Goal: Information Seeking & Learning: Learn about a topic

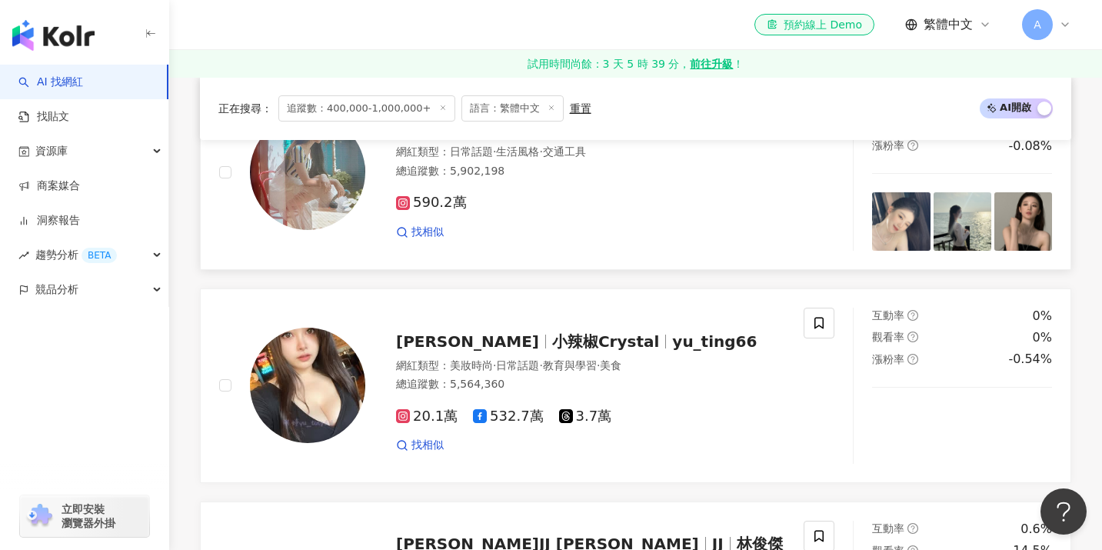
scroll to position [1862, 0]
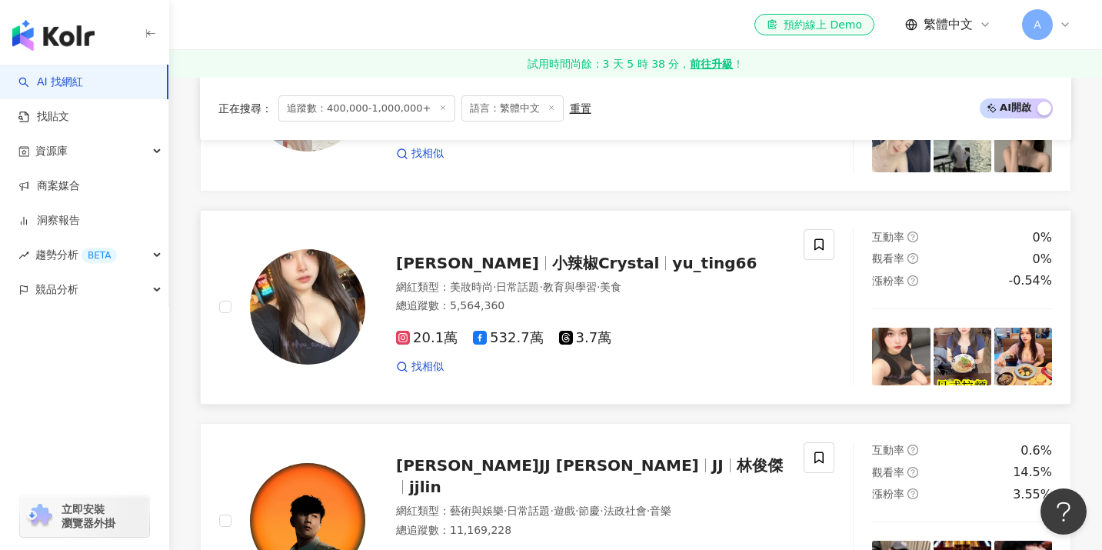
click at [429, 337] on span "20.1萬" at bounding box center [427, 338] width 62 height 16
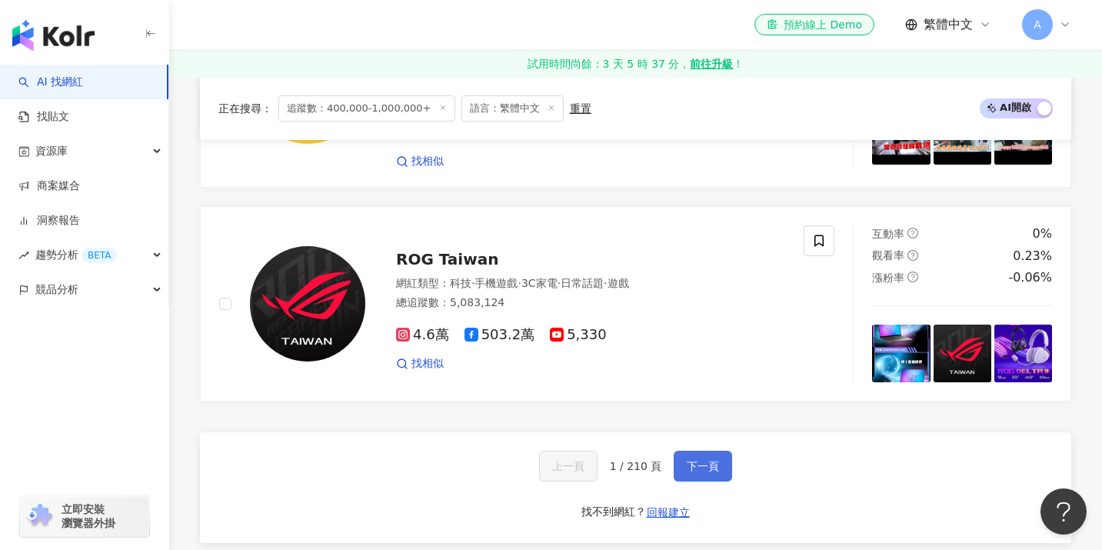
click at [715, 462] on span "下一頁" at bounding box center [703, 466] width 32 height 12
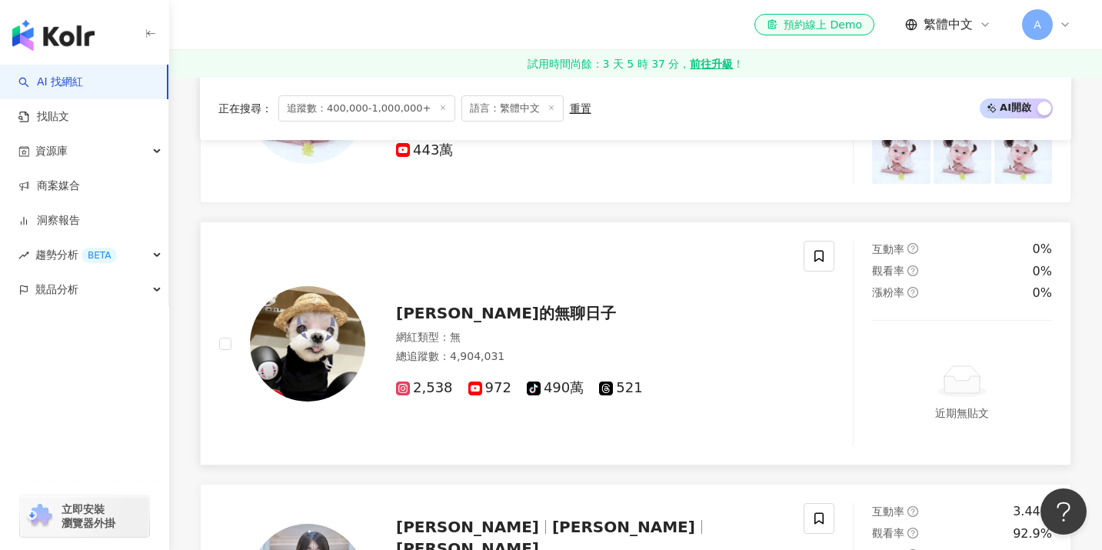
scroll to position [356, 0]
click at [499, 313] on span "黃吉吉的無聊日子" at bounding box center [506, 312] width 220 height 18
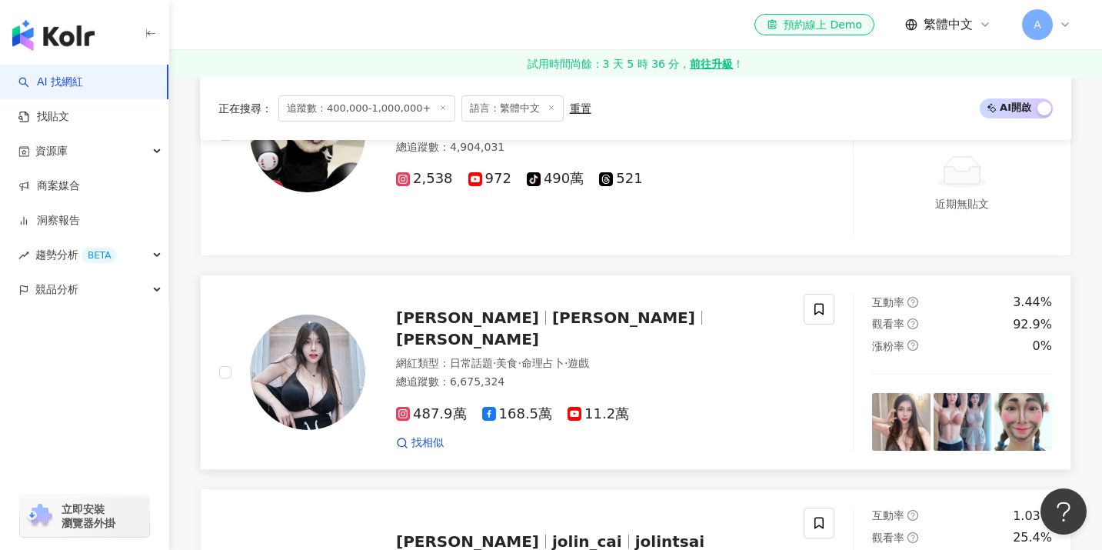
scroll to position [593, 0]
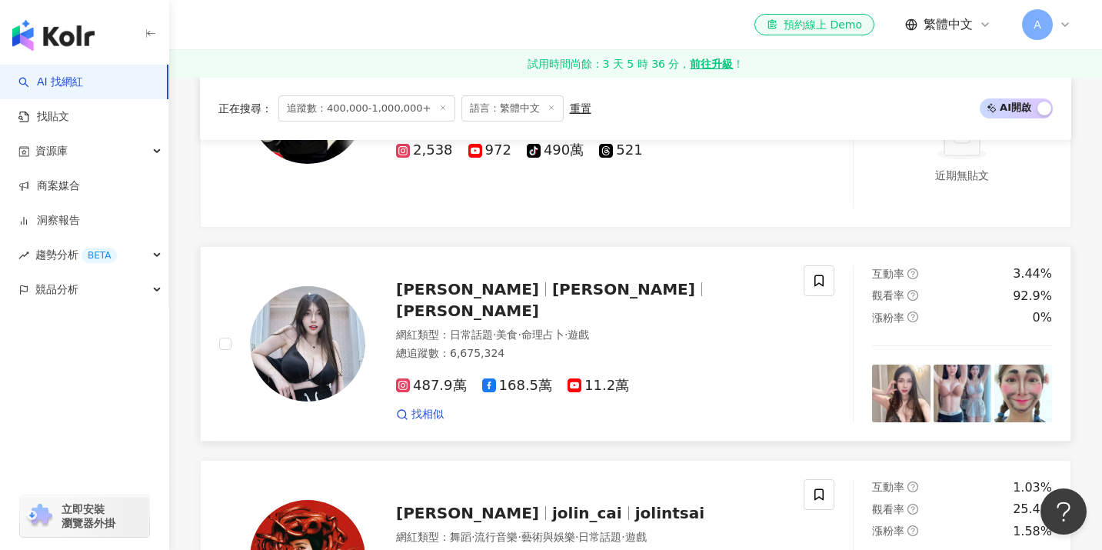
click at [552, 298] on span "謝薇安" at bounding box center [623, 289] width 143 height 18
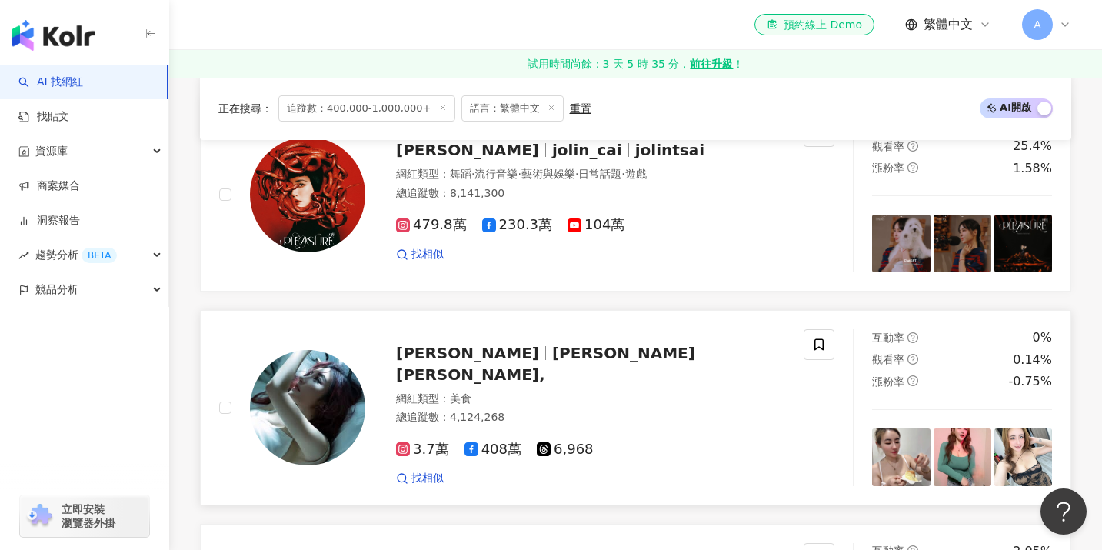
scroll to position [981, 0]
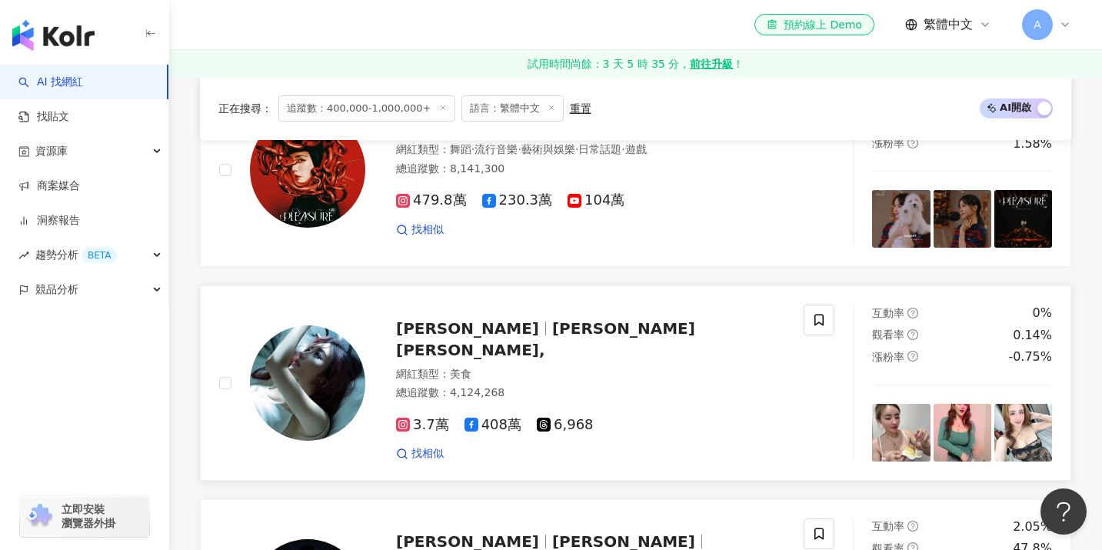
click at [488, 417] on span "408萬" at bounding box center [493, 425] width 57 height 16
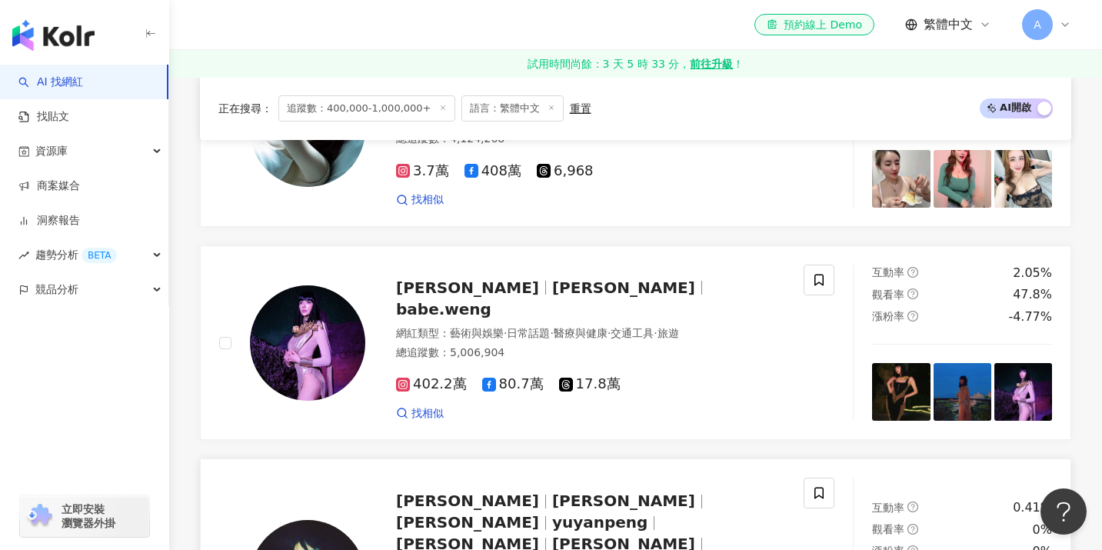
scroll to position [1318, 0]
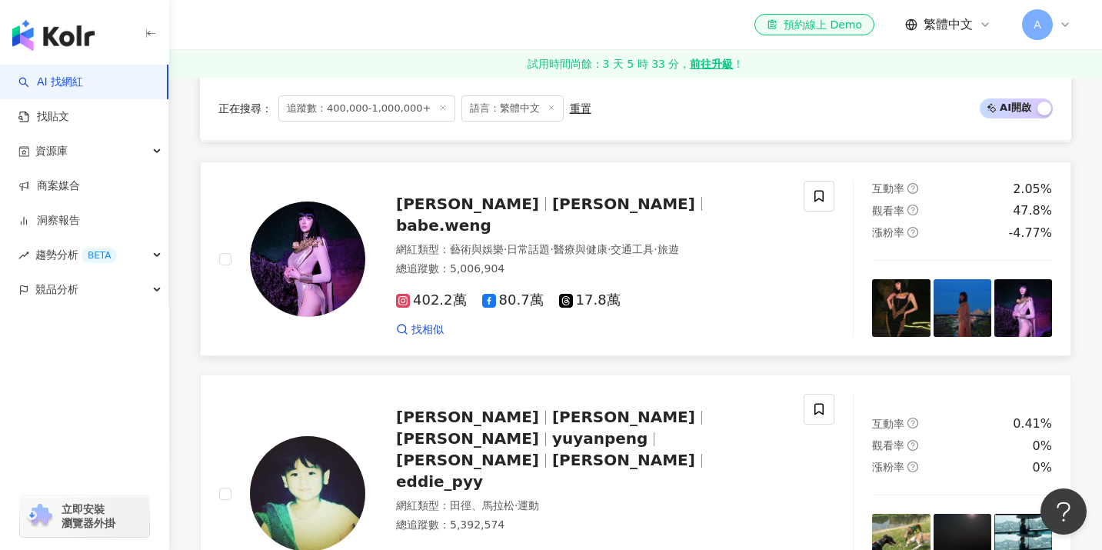
click at [492, 221] on span "babe.weng" at bounding box center [443, 225] width 95 height 18
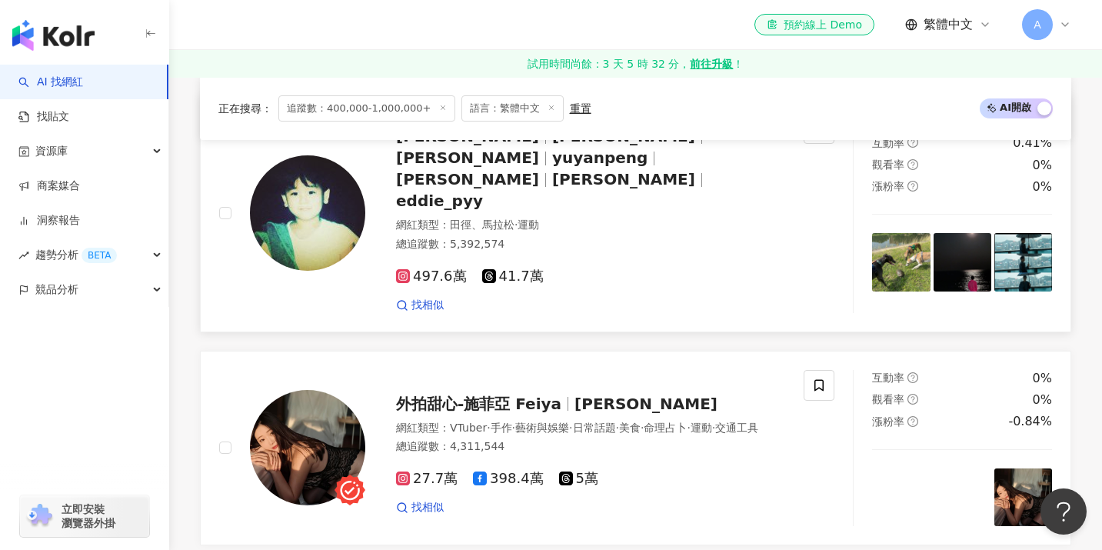
scroll to position [1681, 0]
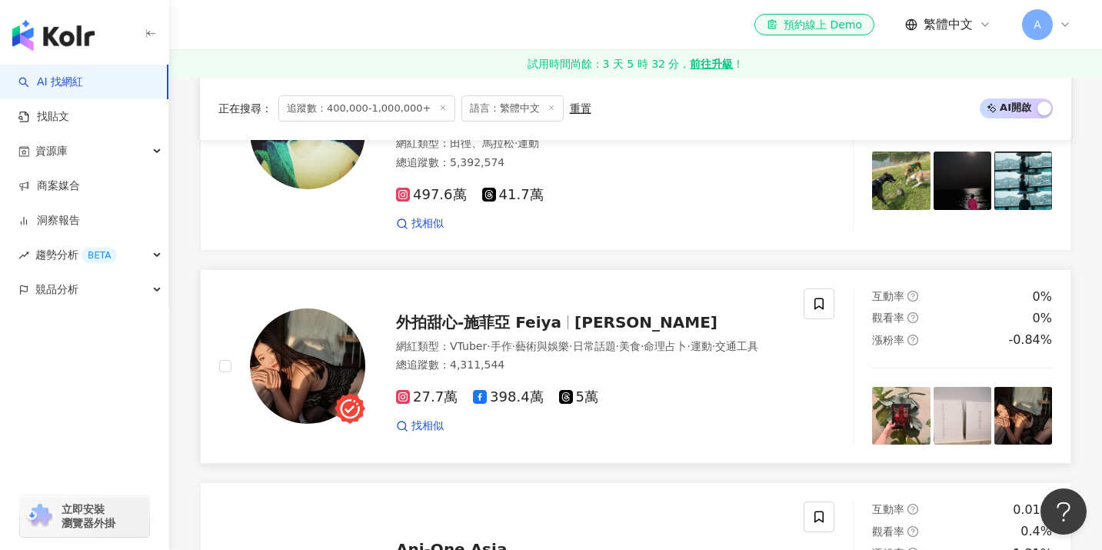
click at [638, 339] on div "網紅類型 ： VTuber · 手作 · 藝術與娛樂 · 日常話題 · 美食 · 命理占卜 · 運動 · 交通工具" at bounding box center [590, 346] width 389 height 15
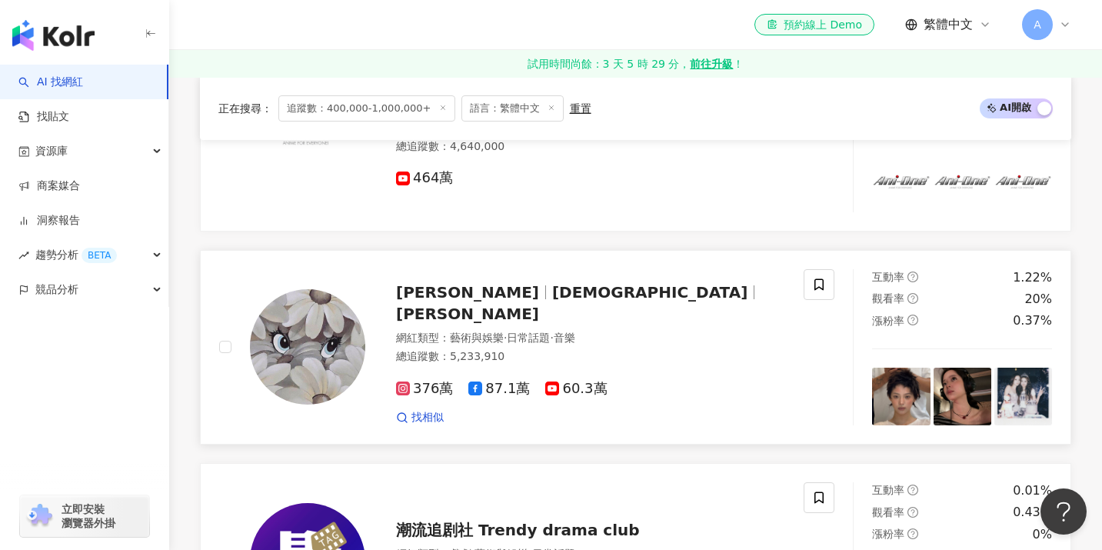
scroll to position [2196, 0]
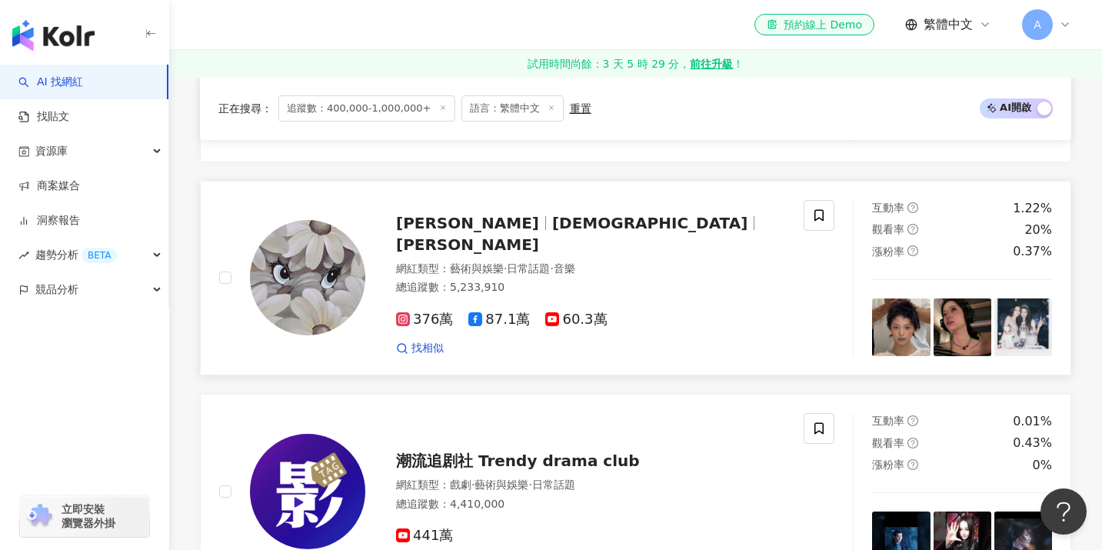
click at [695, 341] on div "找相似" at bounding box center [590, 348] width 389 height 15
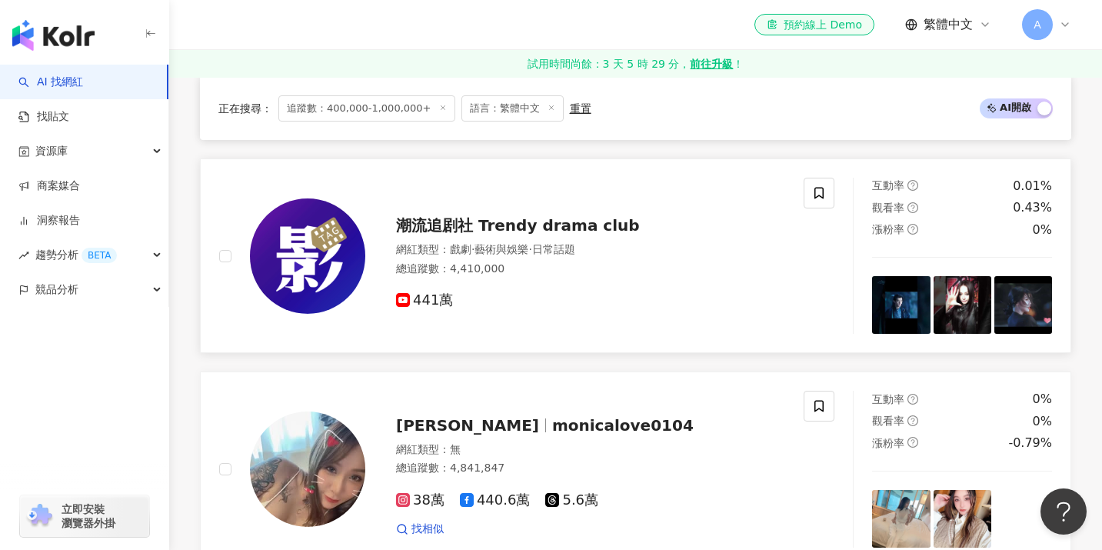
scroll to position [2460, 0]
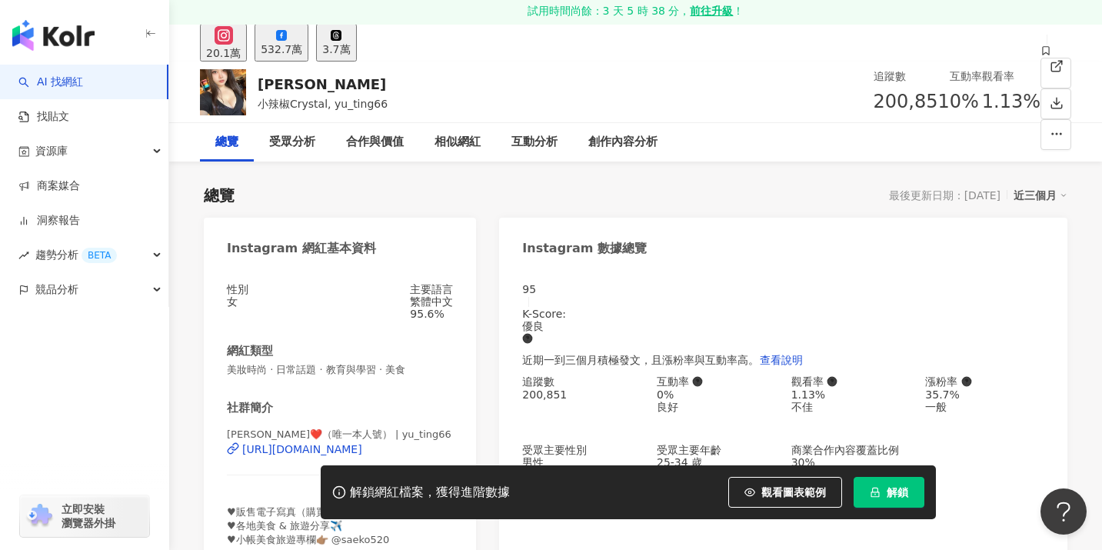
scroll to position [38, 0]
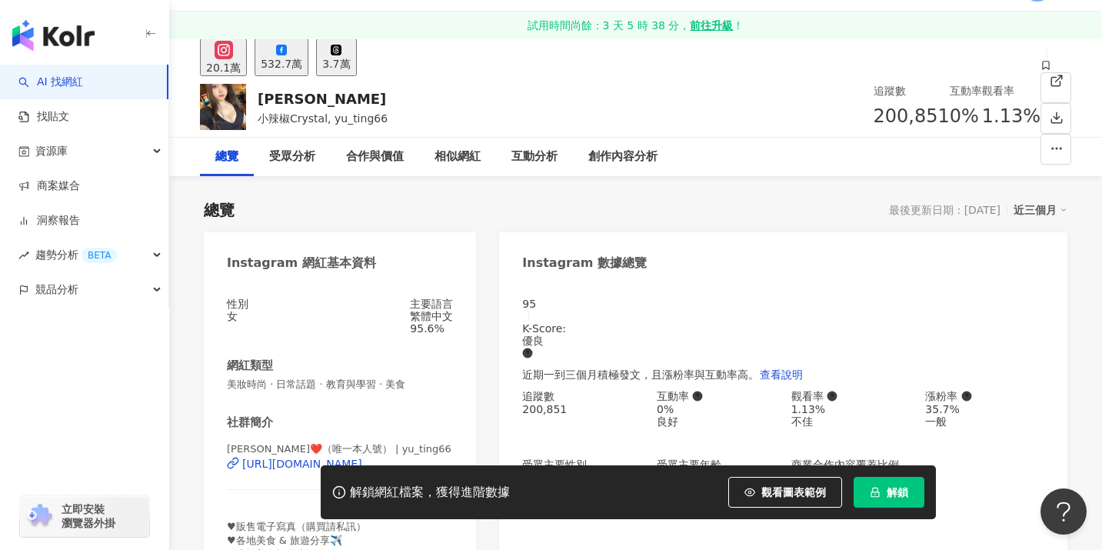
click at [302, 58] on div "532.7萬" at bounding box center [282, 64] width 42 height 12
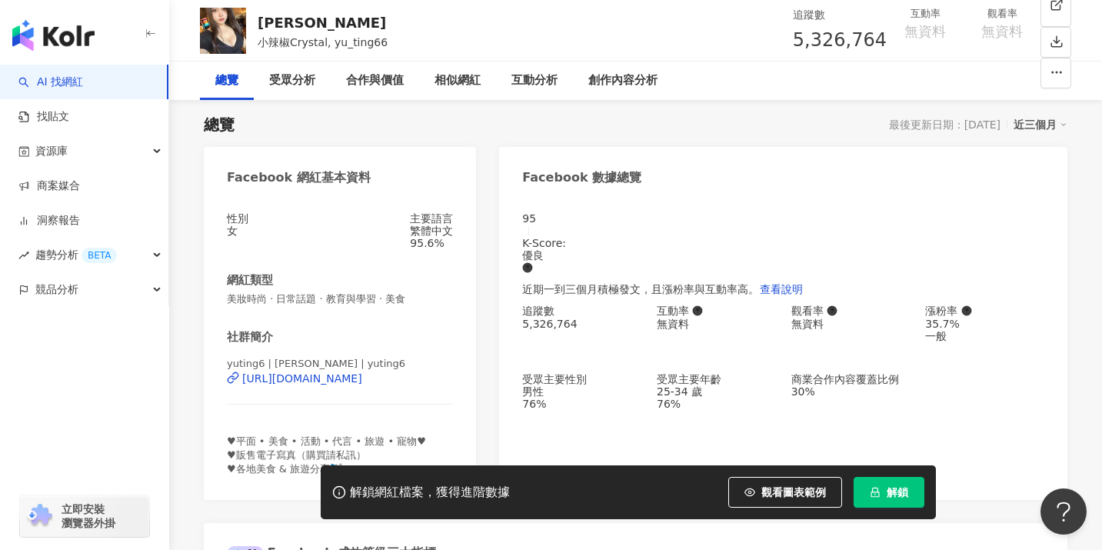
scroll to position [269, 0]
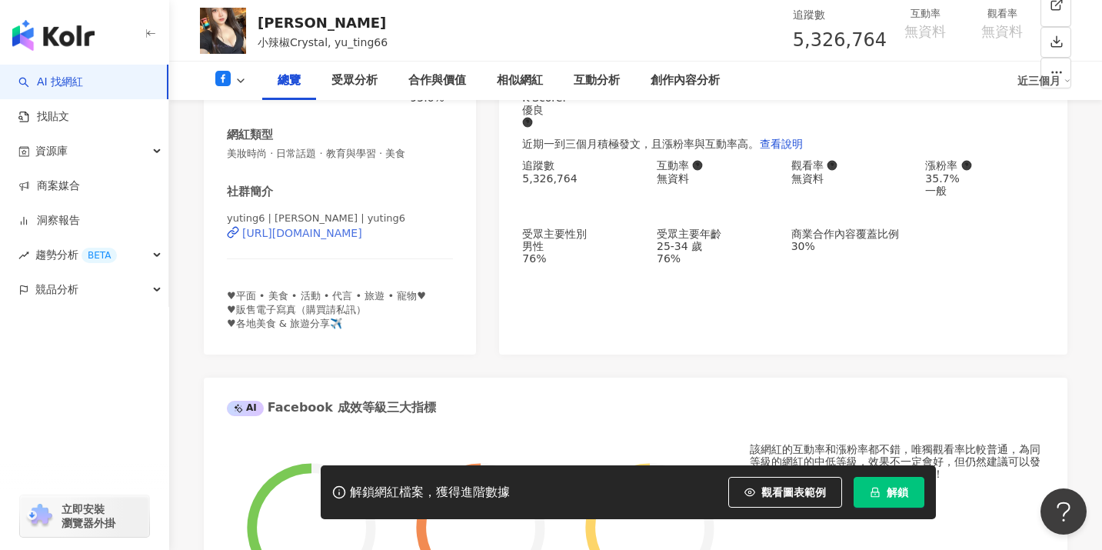
click at [337, 239] on div "https://www.facebook.com/1109692915759436" at bounding box center [302, 233] width 120 height 12
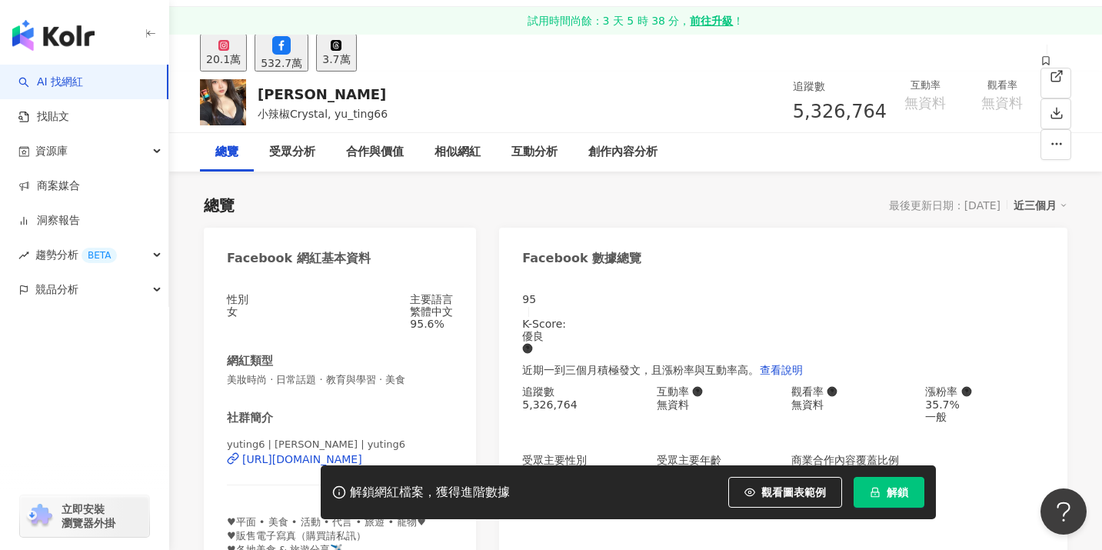
scroll to position [0, 0]
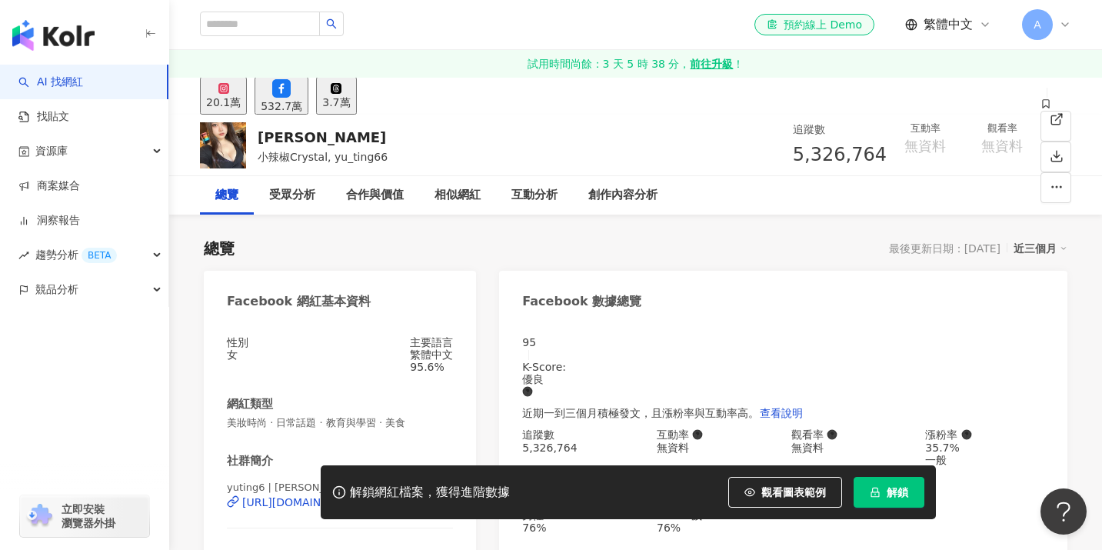
click at [241, 102] on div "20.1萬" at bounding box center [223, 102] width 35 height 12
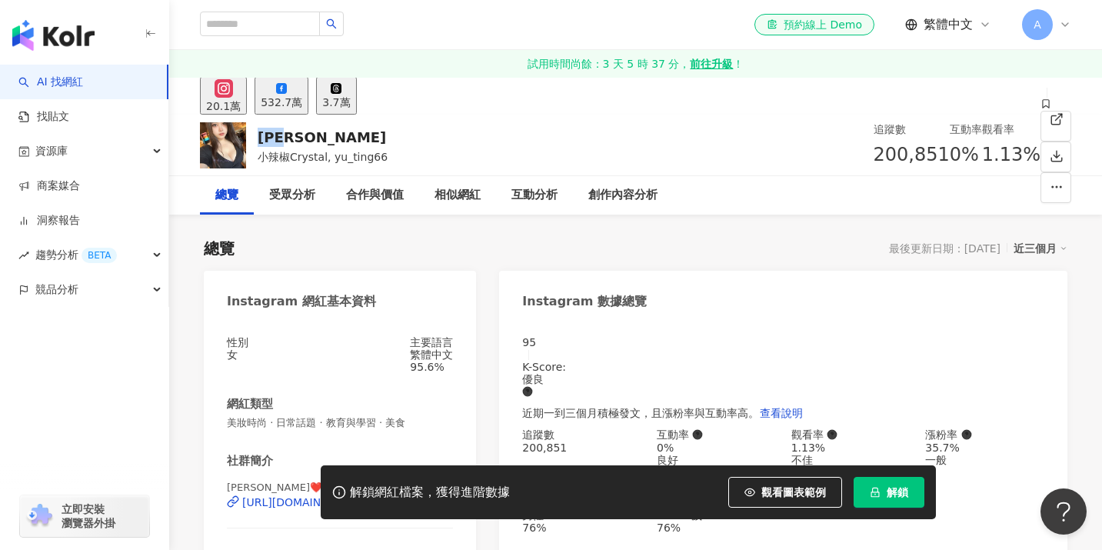
drag, startPoint x: 306, startPoint y: 139, endPoint x: 253, endPoint y: 135, distance: 53.2
click at [252, 135] on div "荊紫妍 小辣椒Crystal, yu_ting66 追蹤數 200,851 互動率 0% 觀看率 1.13%" at bounding box center [635, 145] width 933 height 61
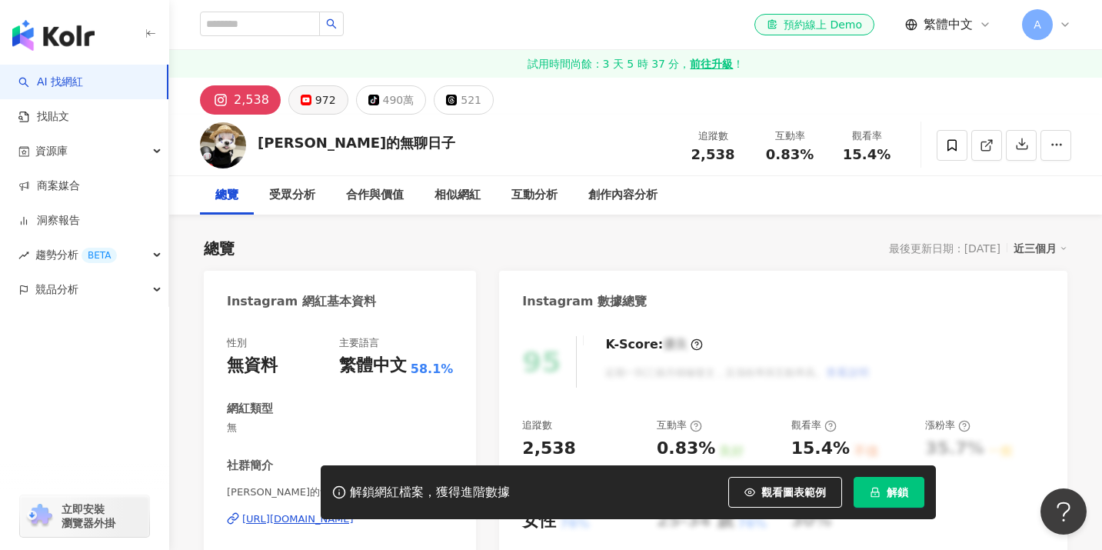
drag, startPoint x: 296, startPoint y: 108, endPoint x: 302, endPoint y: 102, distance: 8.8
click at [296, 108] on button "972" at bounding box center [318, 99] width 60 height 29
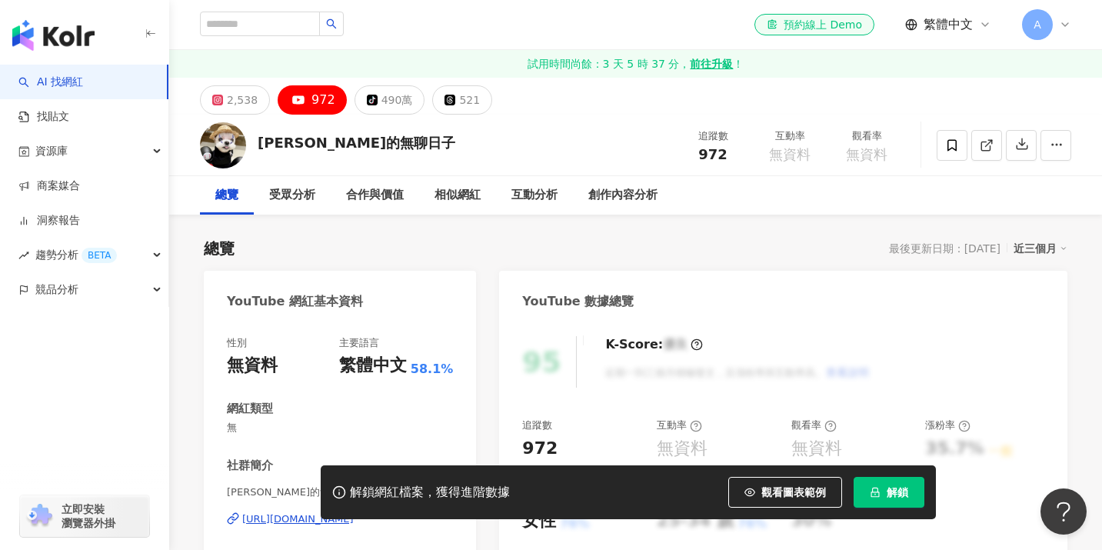
scroll to position [126, 0]
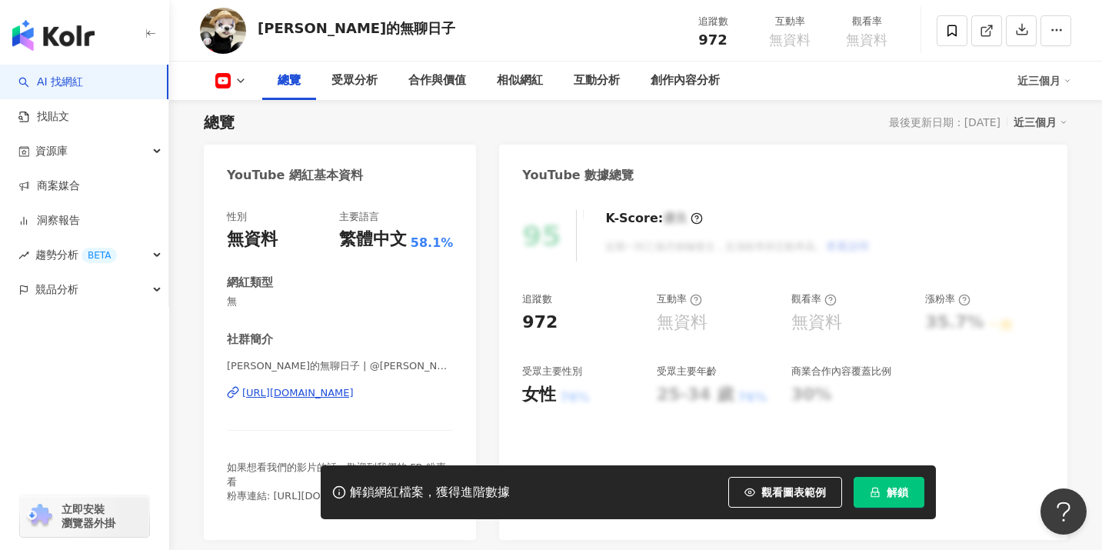
click at [328, 392] on div "https://www.youtube.com/channel/UC5DmwNPnlO4oqWgdFRee0YA" at bounding box center [298, 393] width 112 height 14
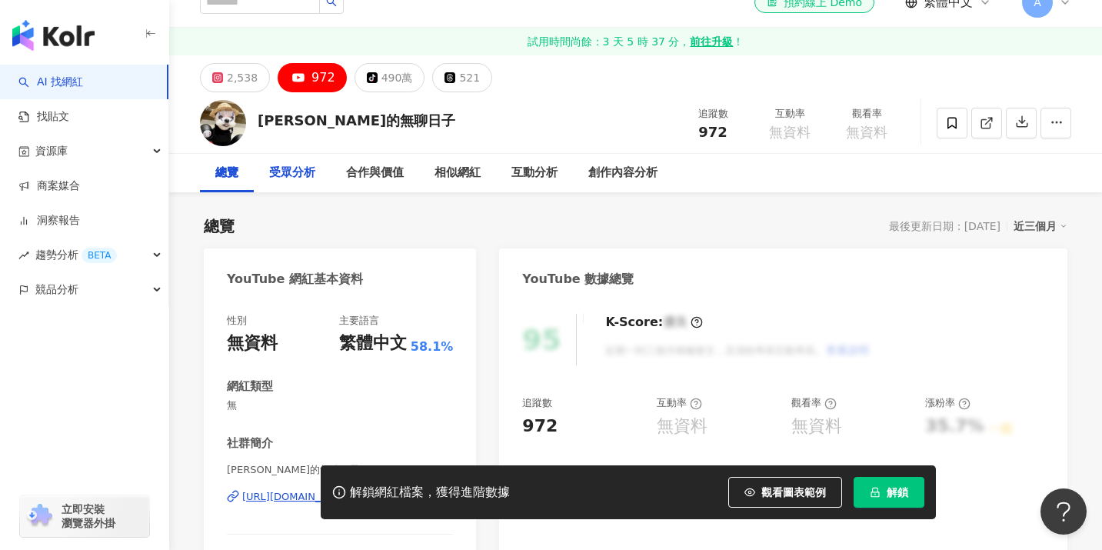
scroll to position [0, 0]
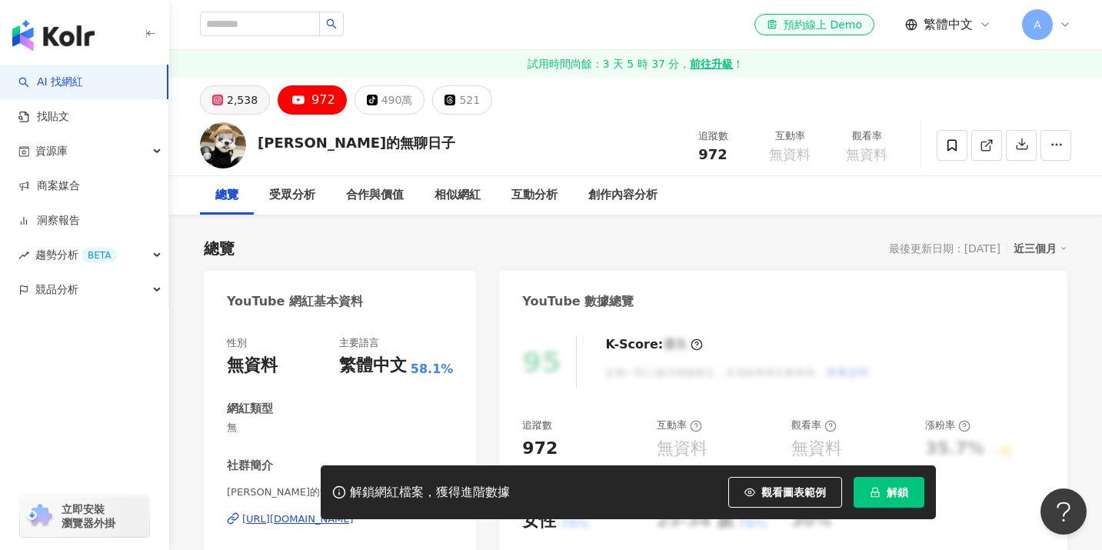
click at [238, 102] on div "2,538" at bounding box center [242, 100] width 31 height 22
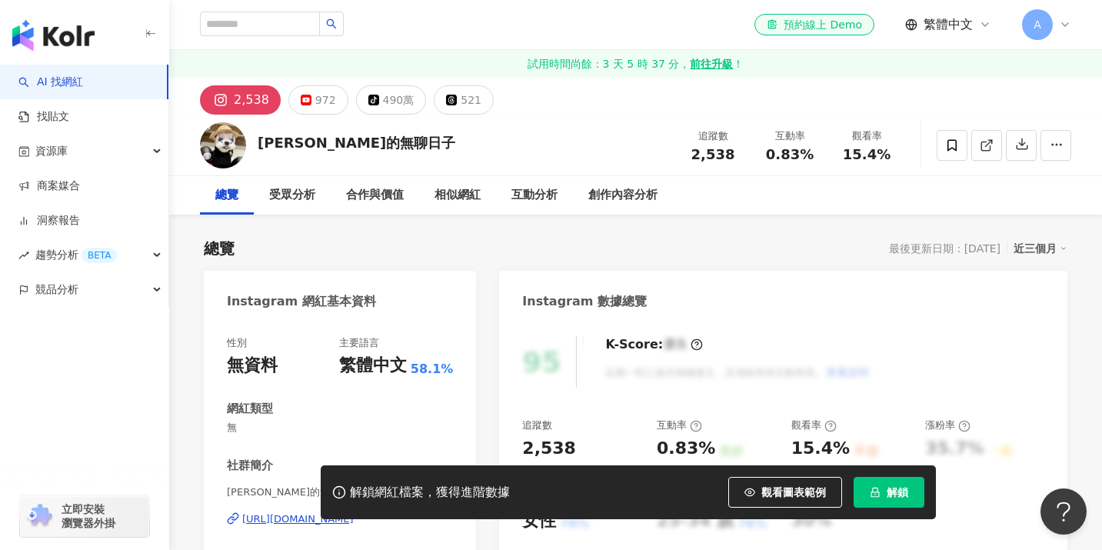
scroll to position [139, 0]
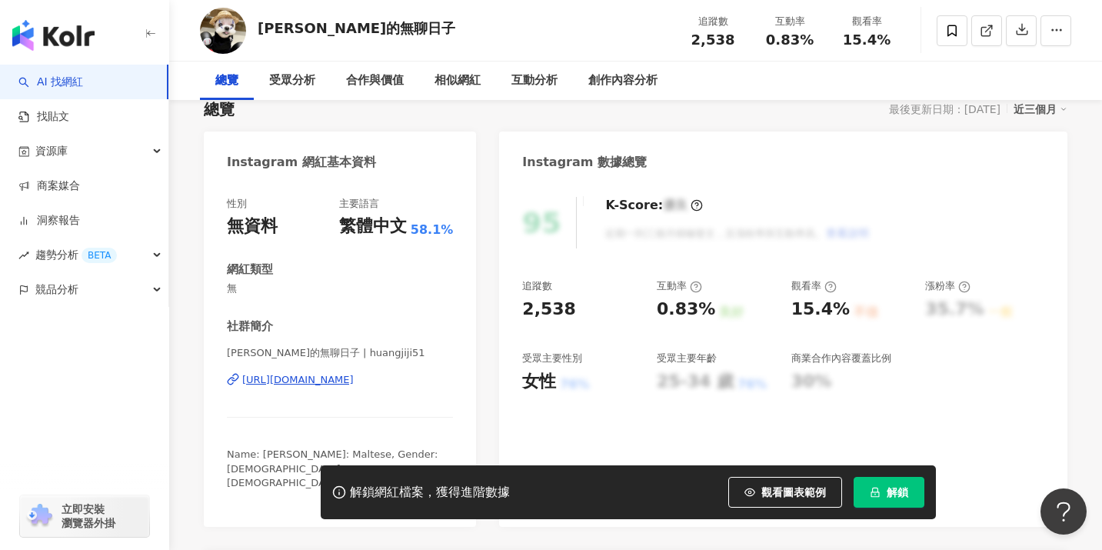
click at [354, 380] on div "https://www.instagram.com/huangjiji51/" at bounding box center [298, 380] width 112 height 14
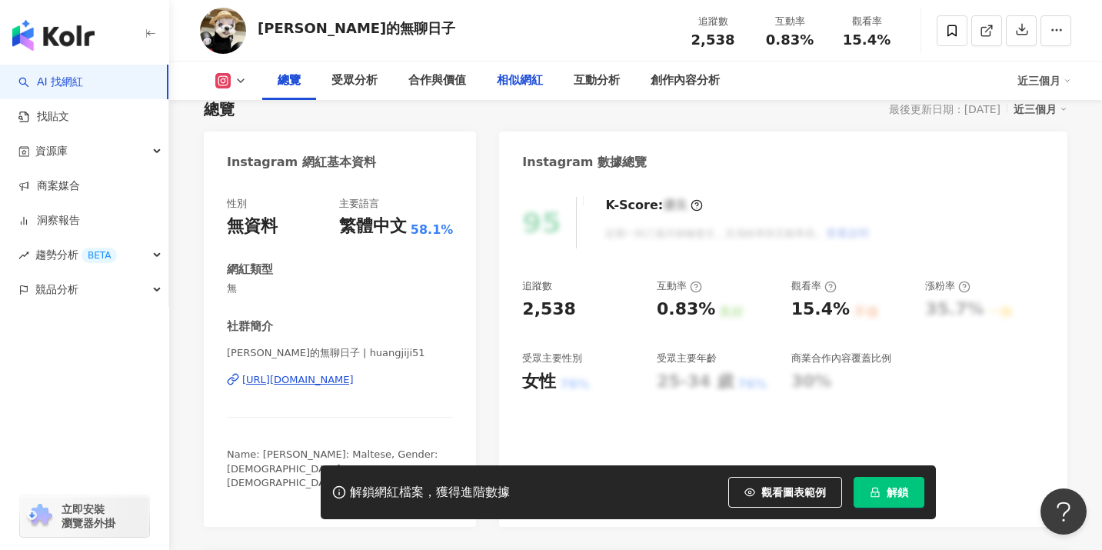
scroll to position [0, 0]
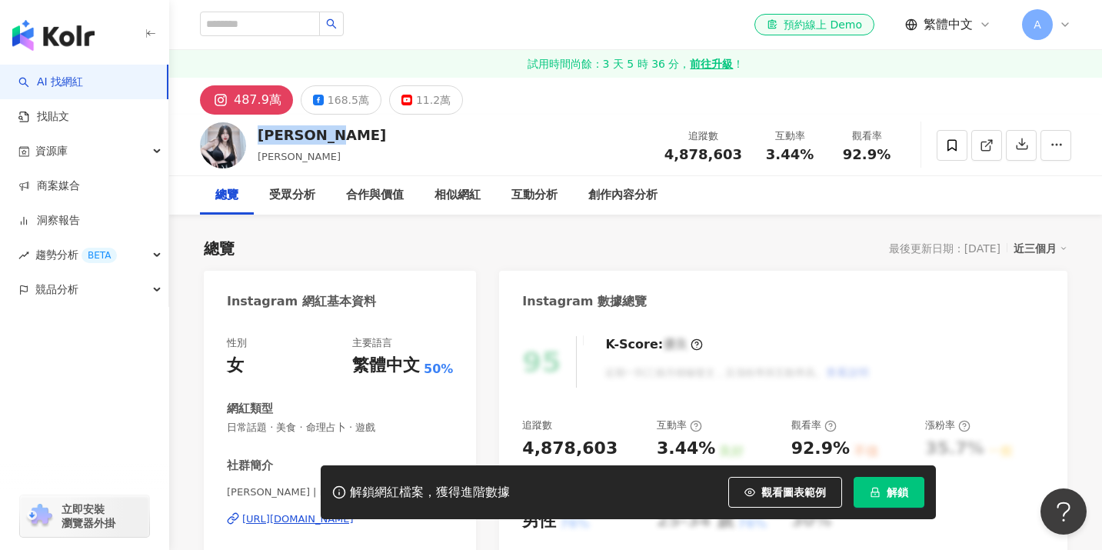
drag, startPoint x: 260, startPoint y: 128, endPoint x: 362, endPoint y: 133, distance: 101.6
click at [362, 133] on div "謝薇安Vivian 謝薇安, Vivian 追蹤數 4,878,603 互動率 3.44% 觀看率 92.9%" at bounding box center [635, 145] width 933 height 61
copy div "謝薇安Vivian"
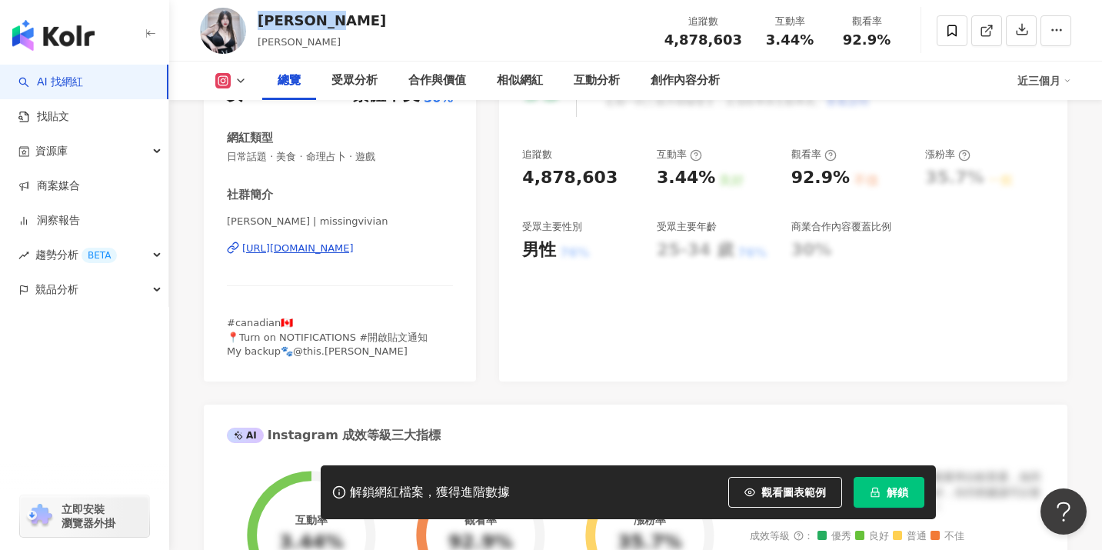
drag, startPoint x: 460, startPoint y: 251, endPoint x: 235, endPoint y: 248, distance: 225.4
click at [235, 248] on div "性別 女 主要語言 繁體中文 50% 網紅類型 日常話題 · 美食 · 命理占卜 · 遊戲 社群簡介 謝薇安🖤Vivian | missingvivian h…" at bounding box center [340, 216] width 272 height 332
copy div "https://www.instagram.com/missingvivian/"
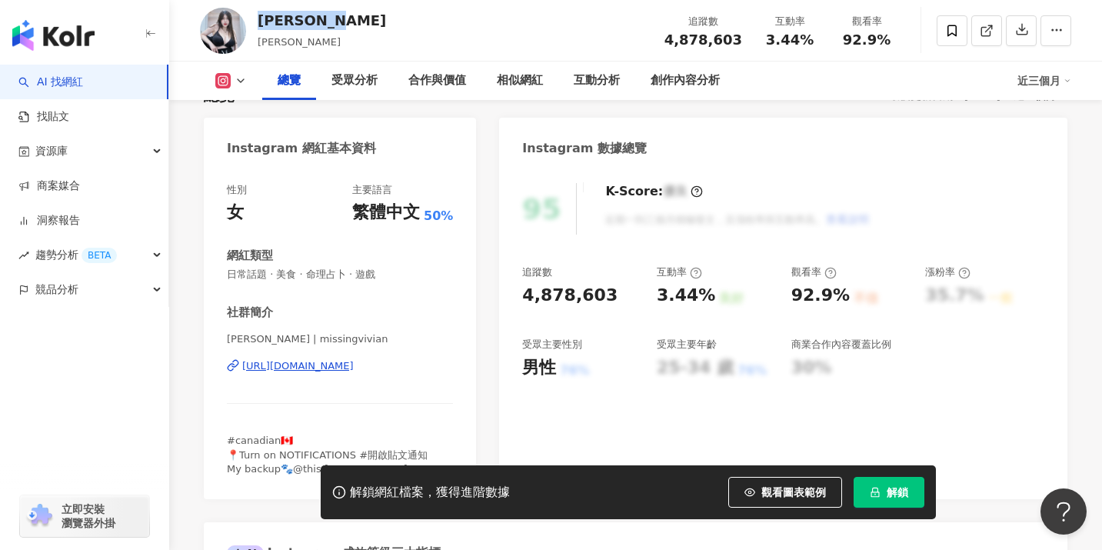
scroll to position [44, 0]
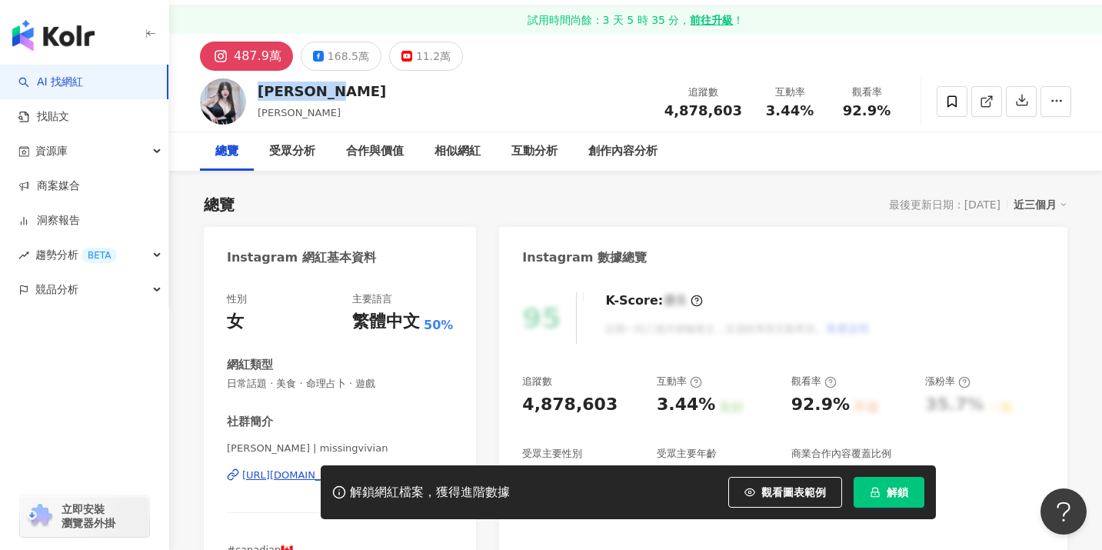
drag, startPoint x: 336, startPoint y: 59, endPoint x: 338, endPoint y: 72, distance: 12.4
click at [336, 59] on div "168.5萬" at bounding box center [349, 56] width 42 height 22
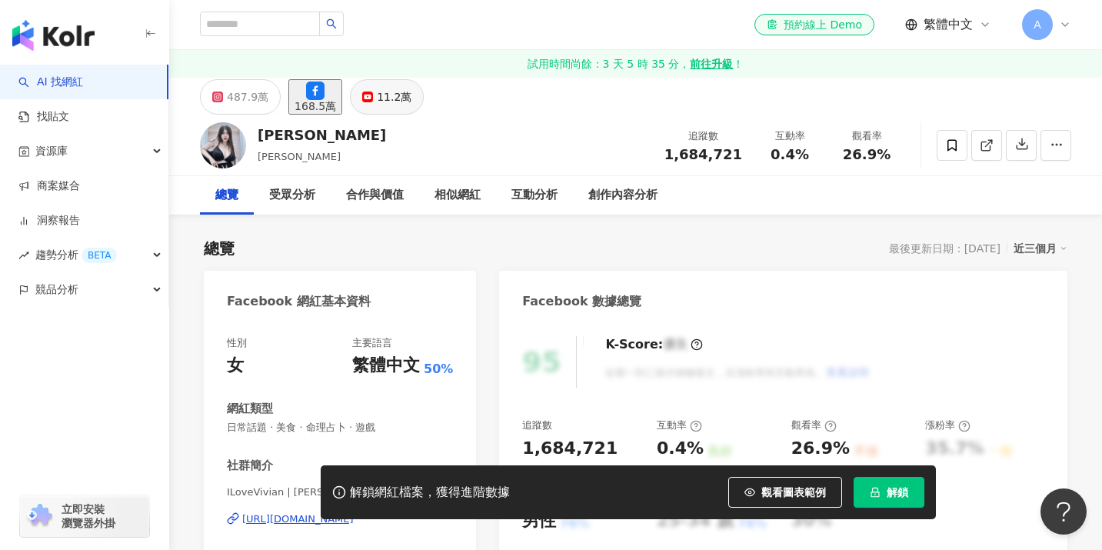
click at [412, 89] on div "11.2萬" at bounding box center [394, 97] width 35 height 22
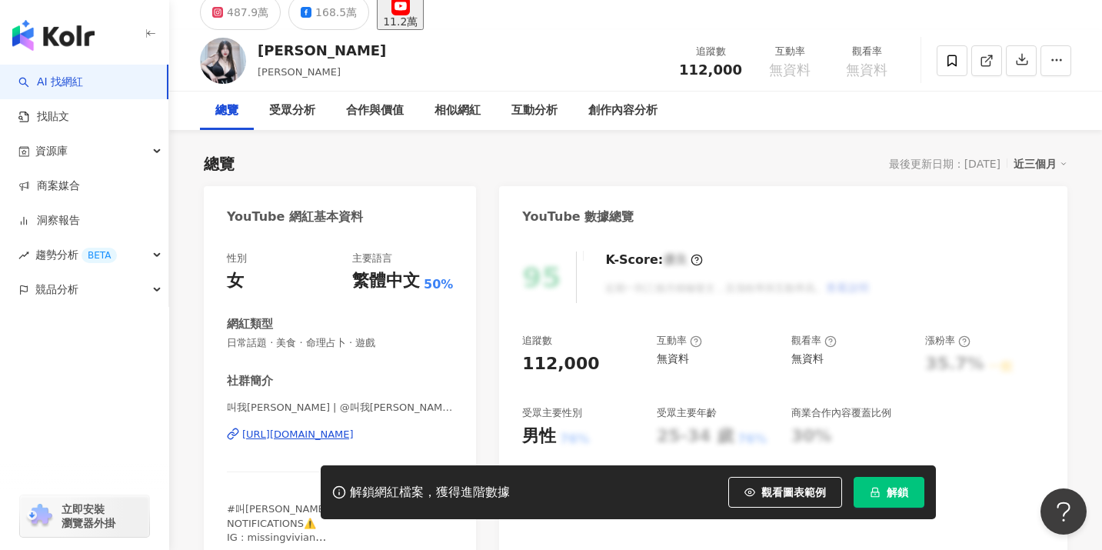
scroll to position [85, 0]
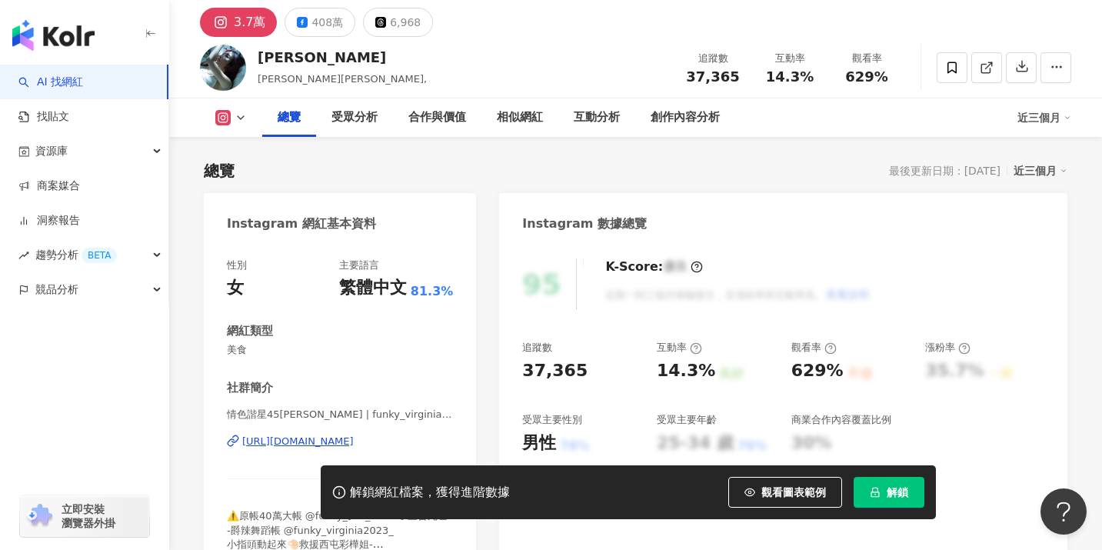
scroll to position [40, 0]
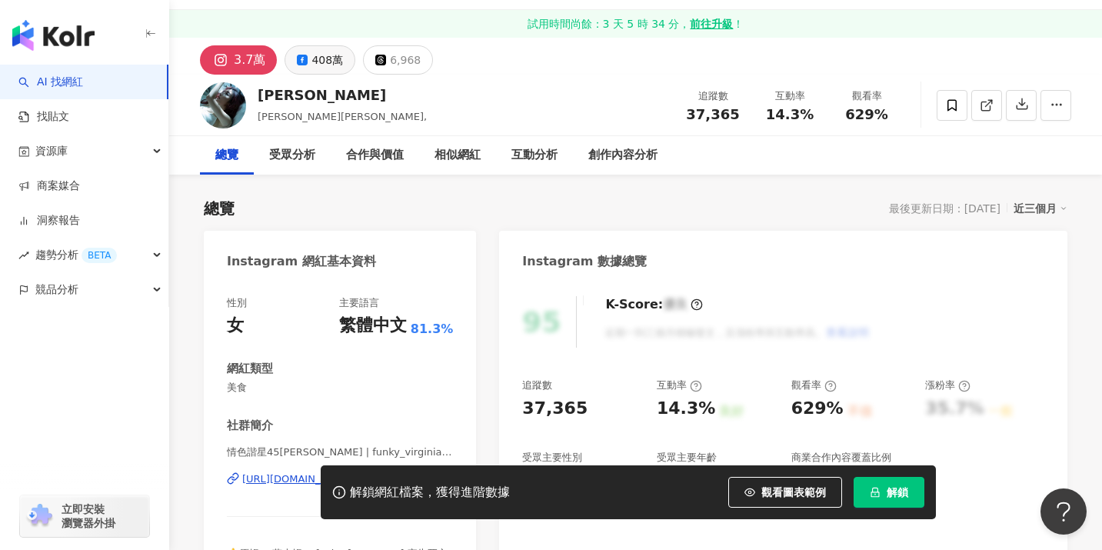
click at [312, 70] on div "408萬" at bounding box center [328, 60] width 32 height 22
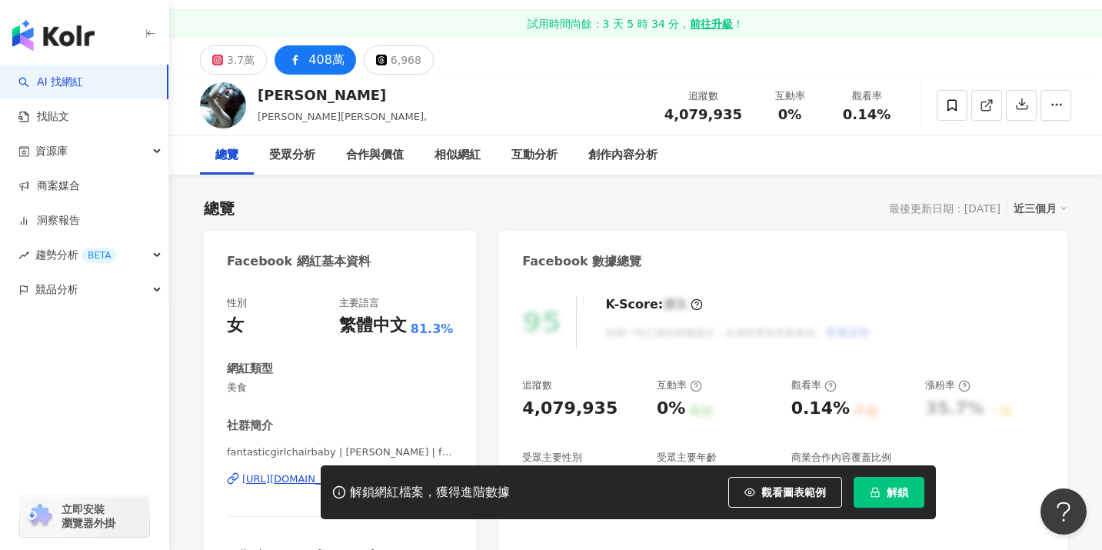
drag, startPoint x: 268, startPoint y: 478, endPoint x: 298, endPoint y: 482, distance: 31.1
click at [268, 478] on div "解鎖網紅檔案，獲得進階數據 觀看圖表範例 解鎖" at bounding box center [551, 492] width 1102 height 54
click at [282, 476] on div "解鎖網紅檔案，獲得進階數據 觀看圖表範例 解鎖" at bounding box center [551, 492] width 1102 height 54
click at [268, 484] on div "解鎖網紅檔案，獲得進階數據 觀看圖表範例 解鎖" at bounding box center [551, 492] width 1102 height 54
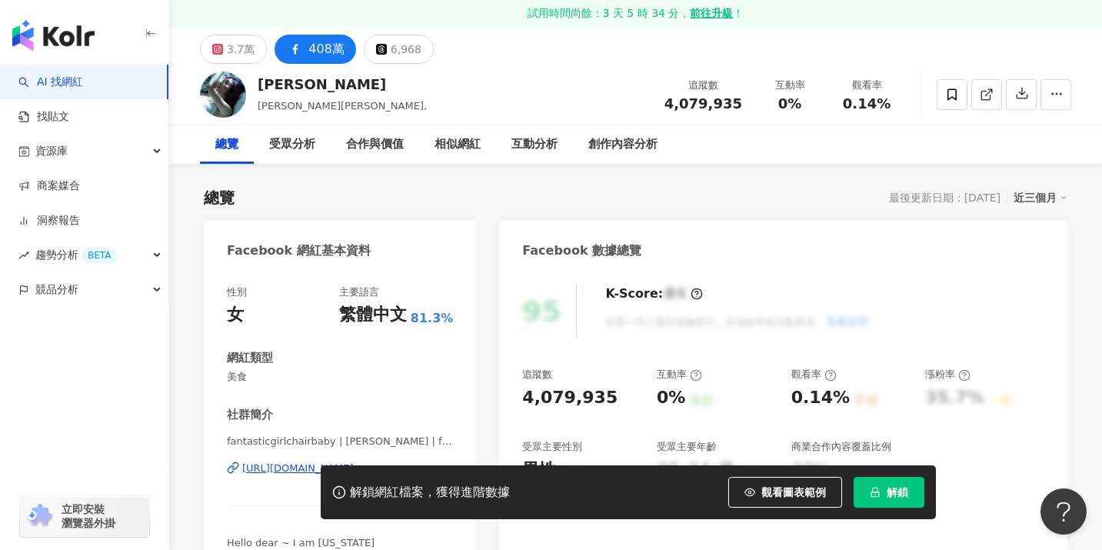
scroll to position [178, 0]
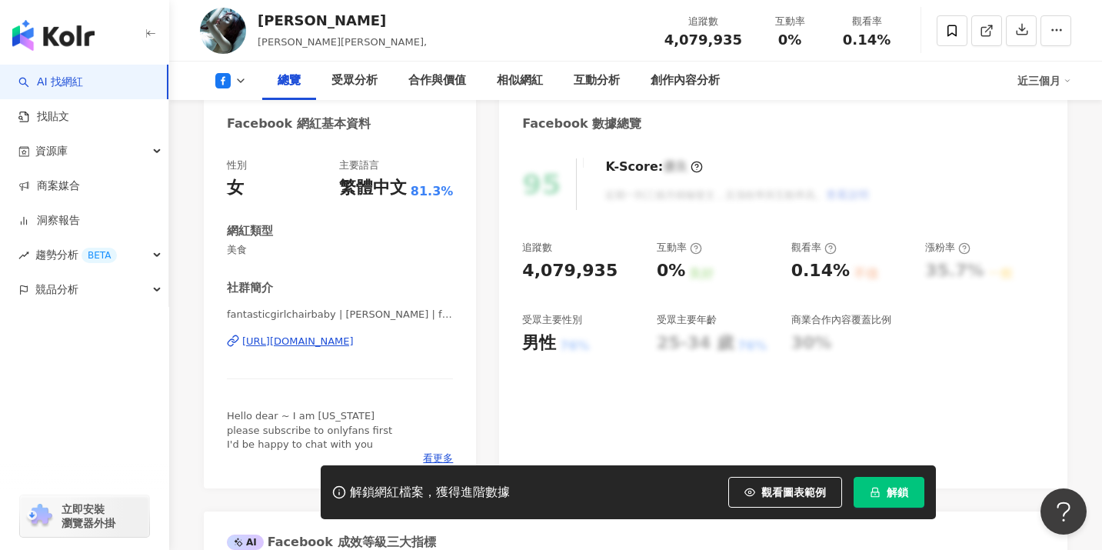
click at [354, 345] on div "https://www.facebook.com/480915032070432" at bounding box center [298, 342] width 112 height 14
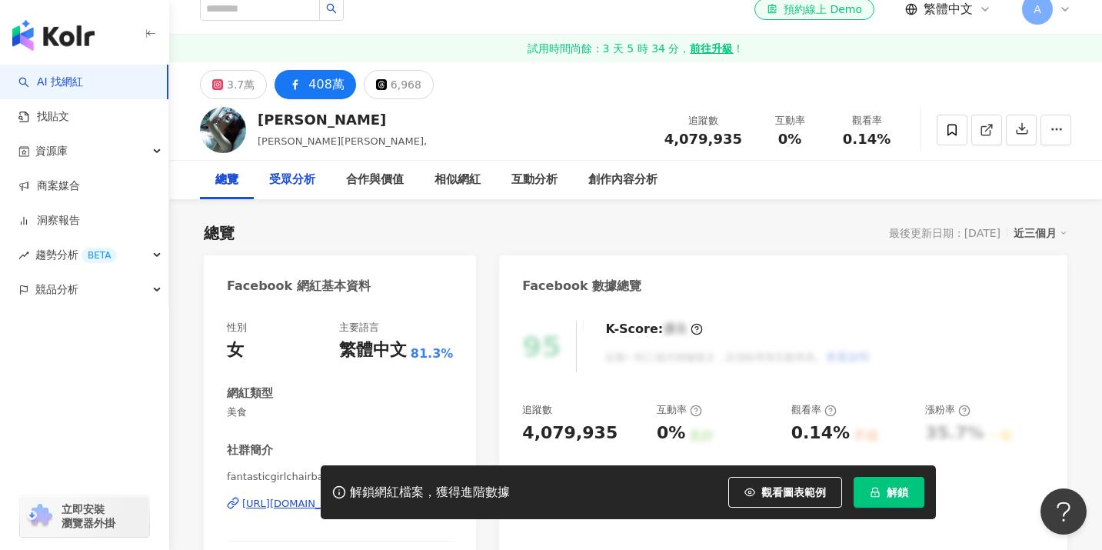
scroll to position [0, 0]
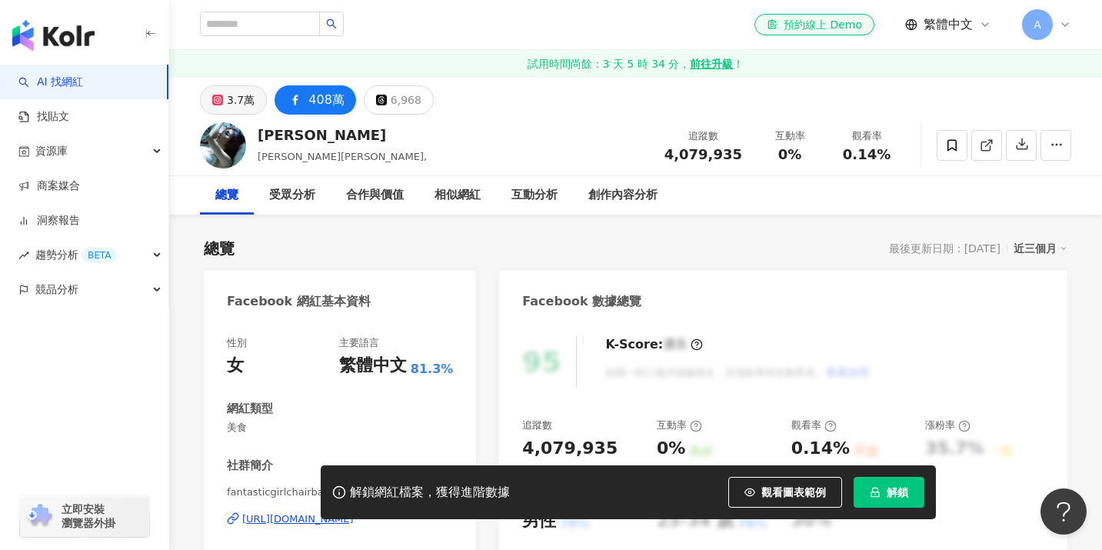
click at [245, 92] on div "3.7萬" at bounding box center [241, 100] width 28 height 22
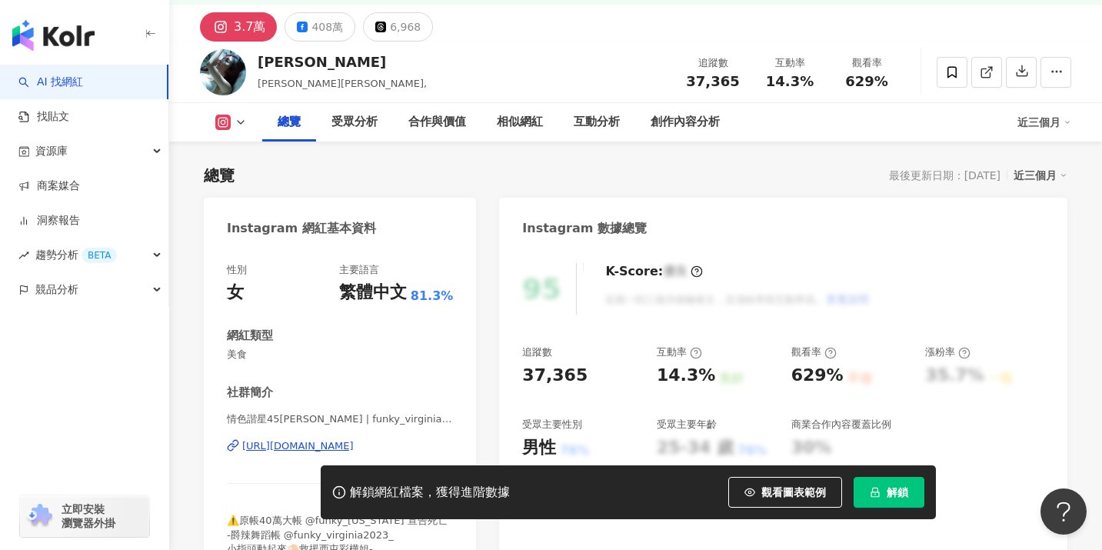
scroll to position [196, 0]
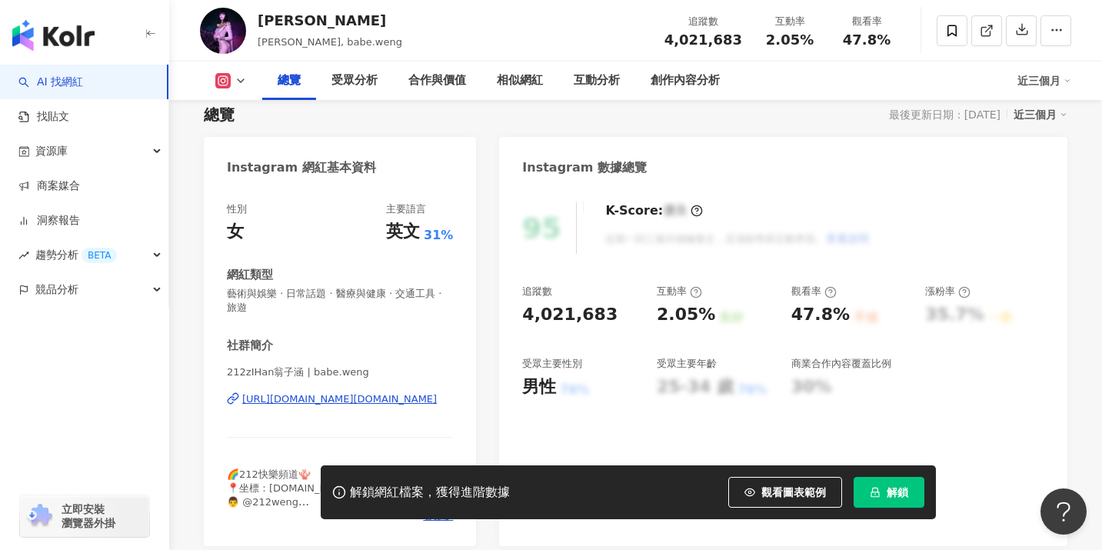
scroll to position [248, 0]
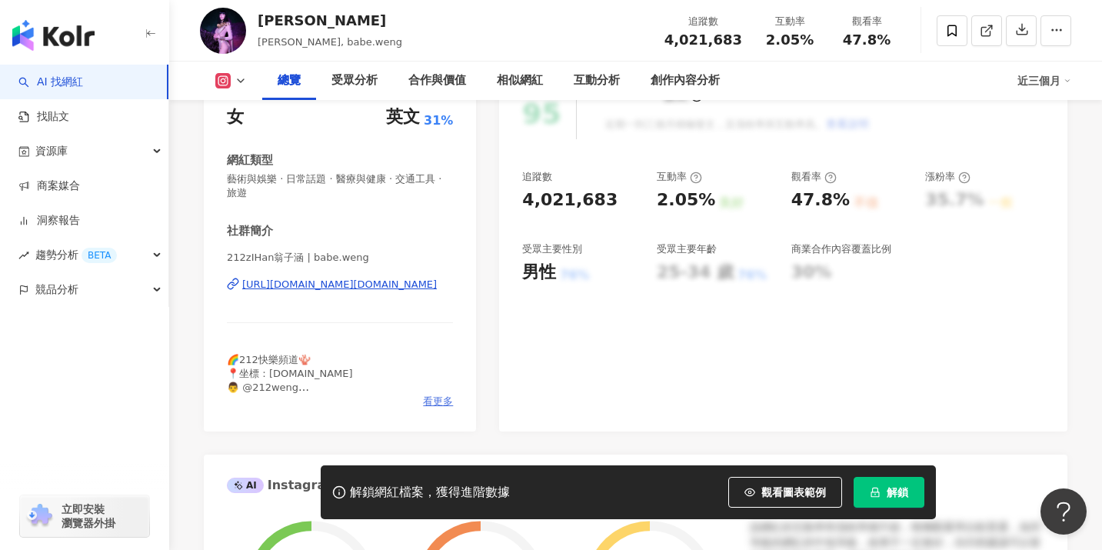
click at [428, 397] on span "看更多" at bounding box center [438, 402] width 30 height 14
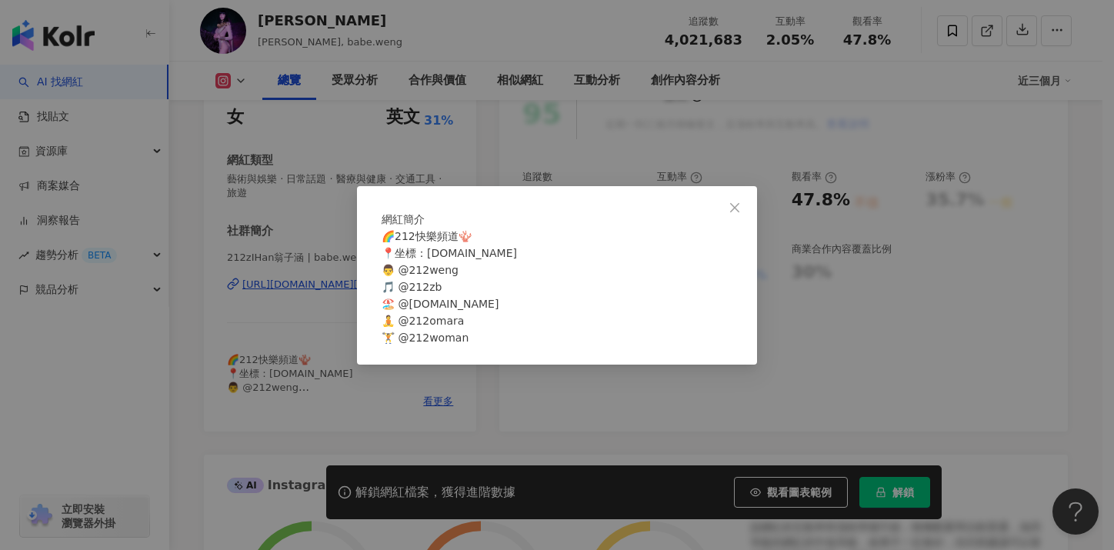
click at [190, 339] on div "網紅簡介 🌈212快樂頻道🪸 📍坐標：[DOMAIN_NAME] 👨 @212weng 🎵 @212zb 🏖️ @[DOMAIN_NAME] 🧘 @212om…" at bounding box center [557, 275] width 1114 height 550
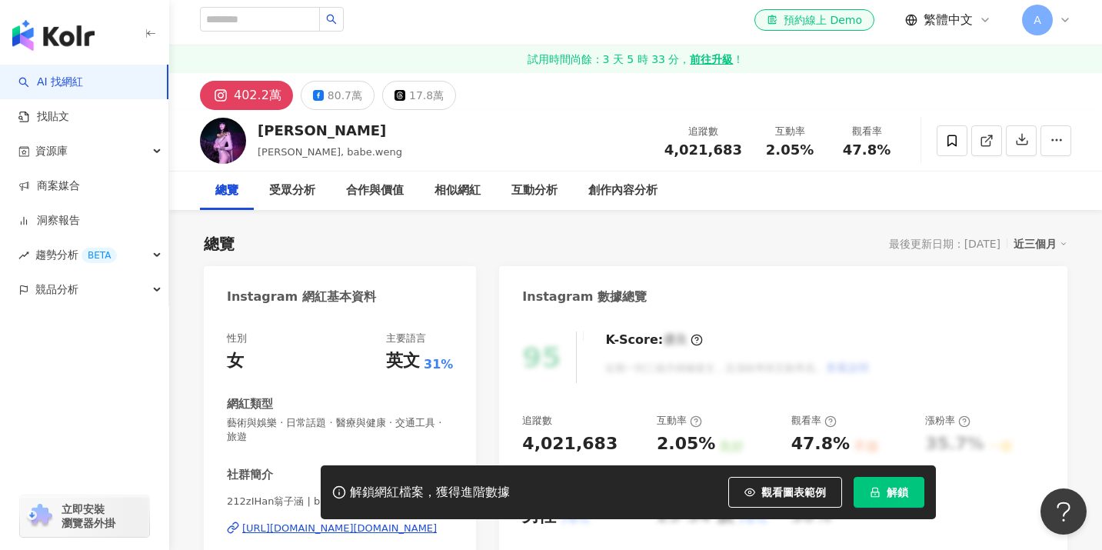
scroll to position [158, 0]
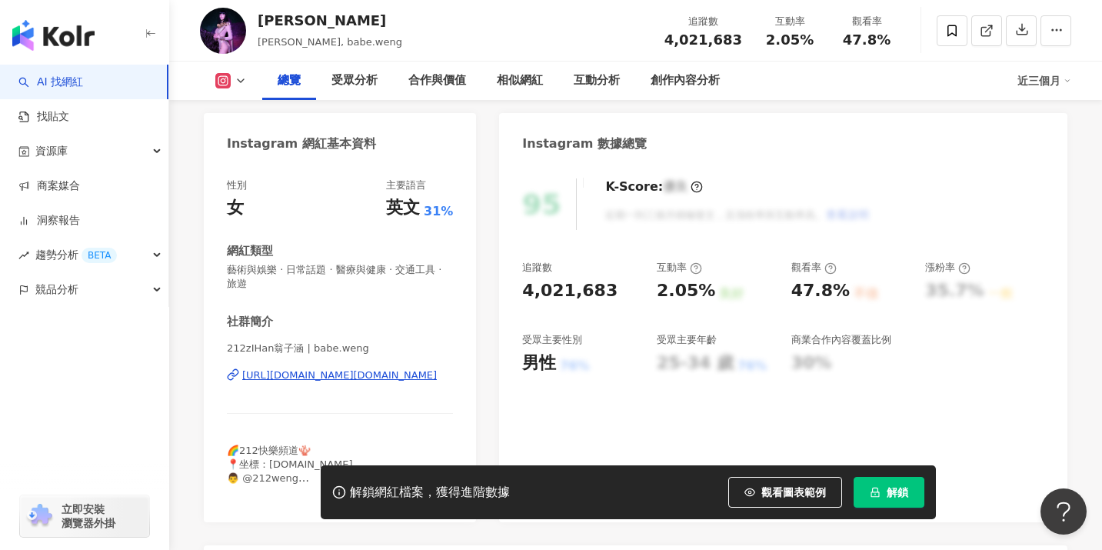
click at [326, 373] on div "[URL][DOMAIN_NAME][DOMAIN_NAME]" at bounding box center [339, 375] width 195 height 14
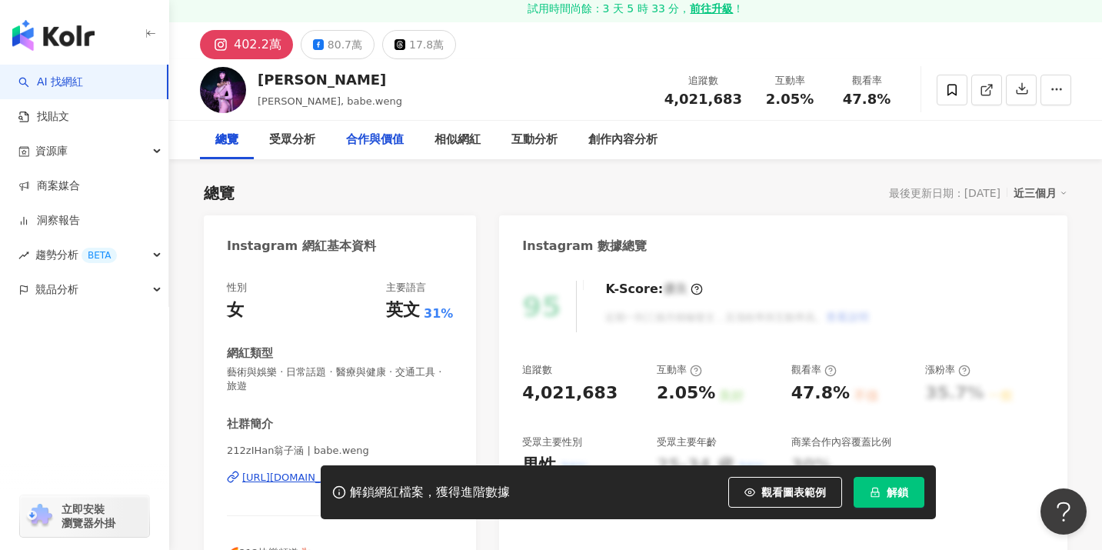
scroll to position [0, 0]
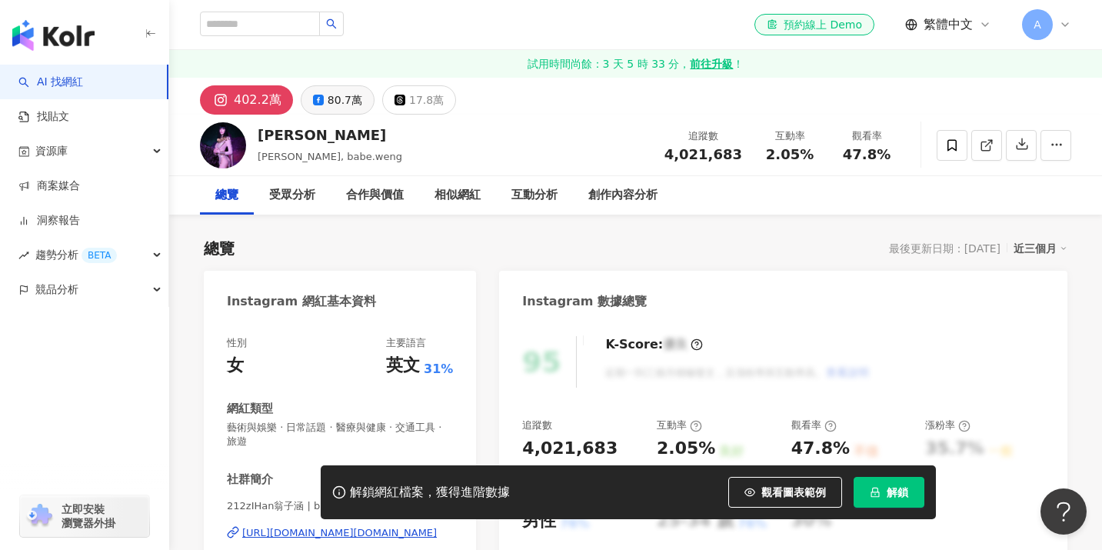
click at [324, 111] on button "80.7萬" at bounding box center [338, 99] width 74 height 29
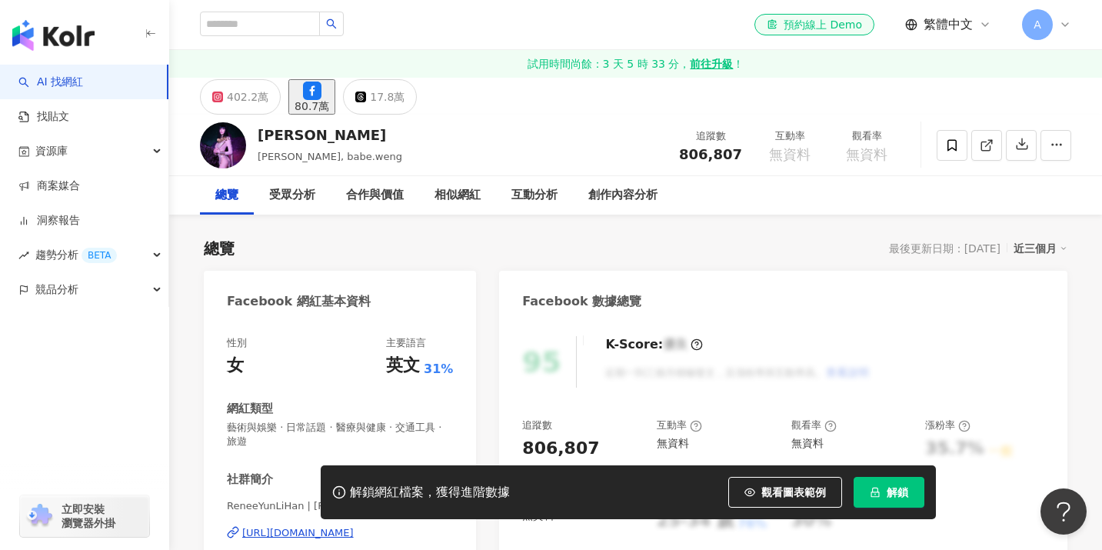
scroll to position [297, 0]
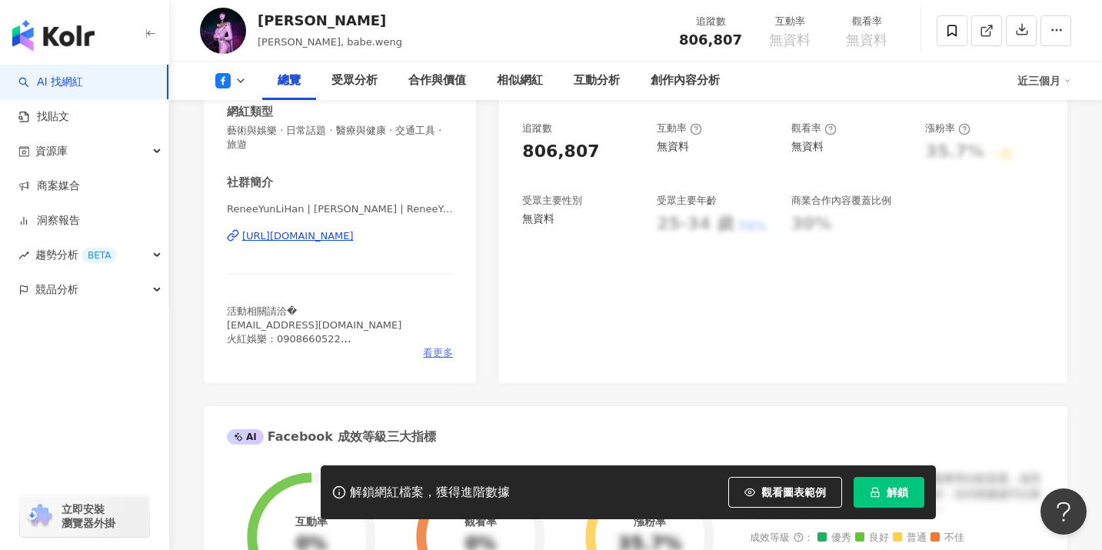
click at [422, 346] on div "看更多" at bounding box center [340, 353] width 226 height 14
click at [437, 351] on span "看更多" at bounding box center [438, 353] width 30 height 14
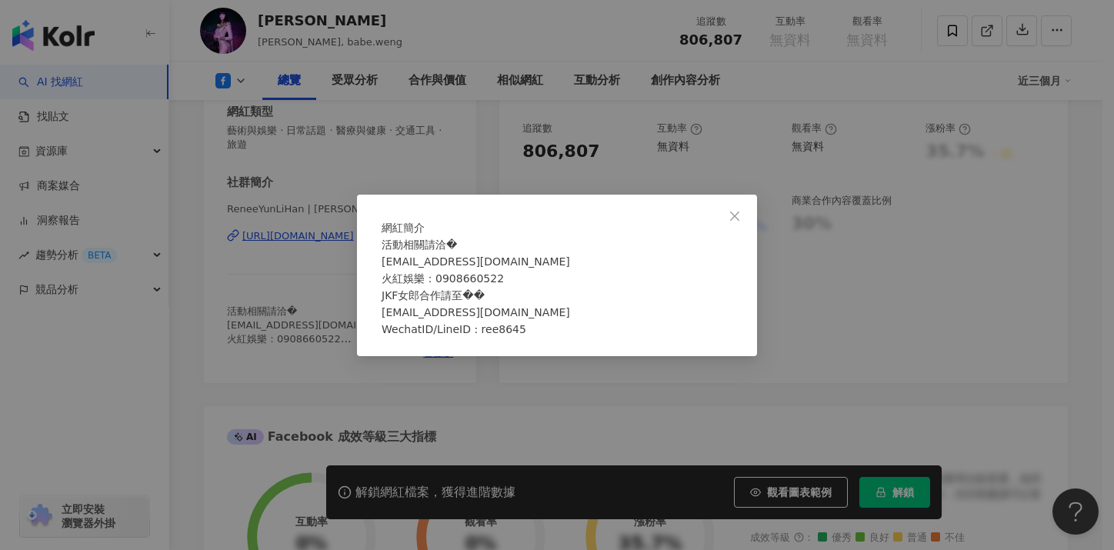
click at [322, 255] on div "網紅簡介 活動相關請洽� nihan0212@gmail.com 火紅娛樂：0908660522 JKF女郎合作請至�� eason55777@gmail.c…" at bounding box center [557, 275] width 1114 height 550
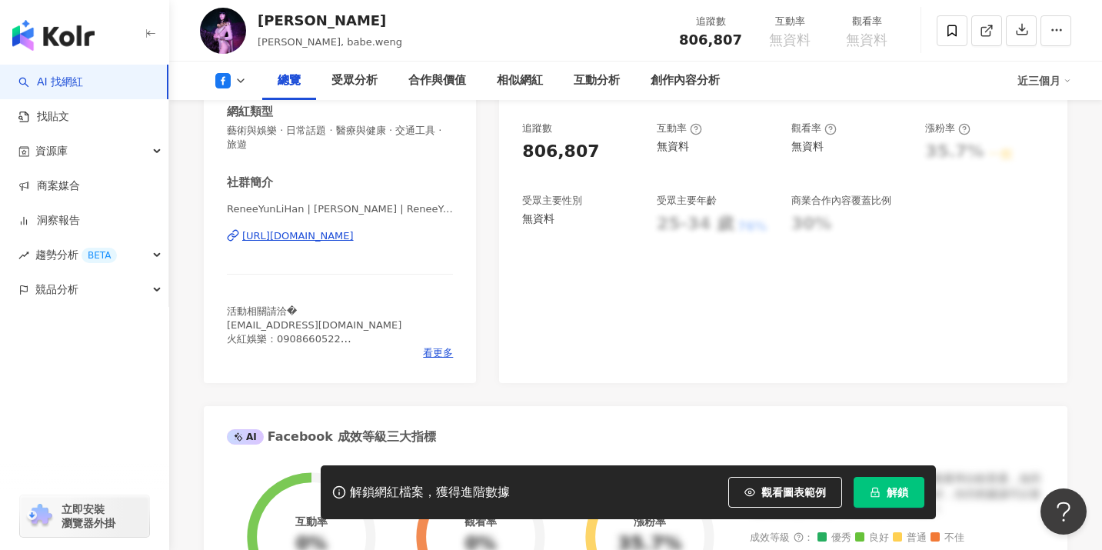
click at [324, 240] on div "https://www.facebook.com/324838517625072" at bounding box center [298, 236] width 112 height 14
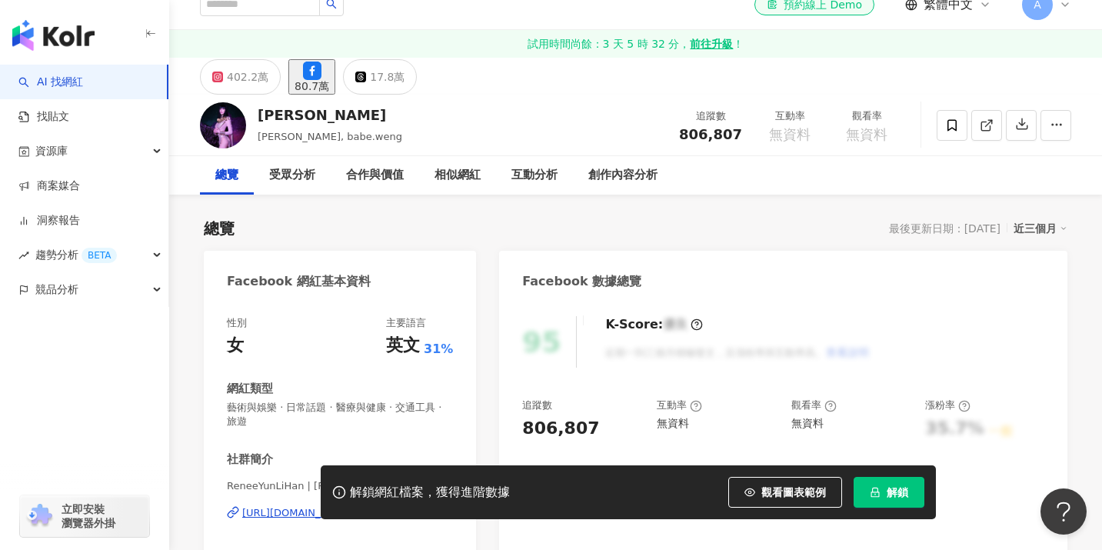
scroll to position [0, 0]
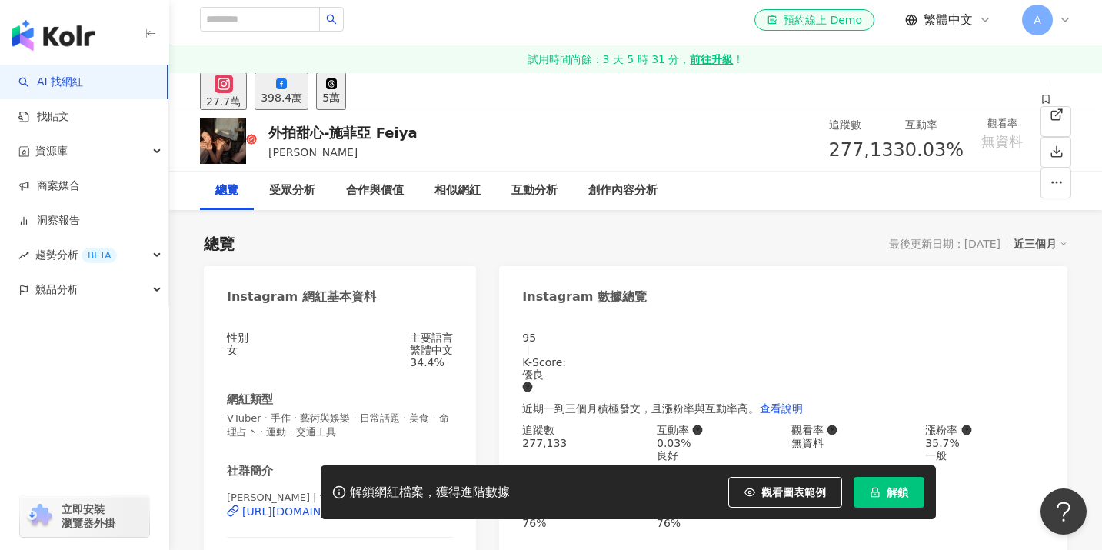
scroll to position [127, 0]
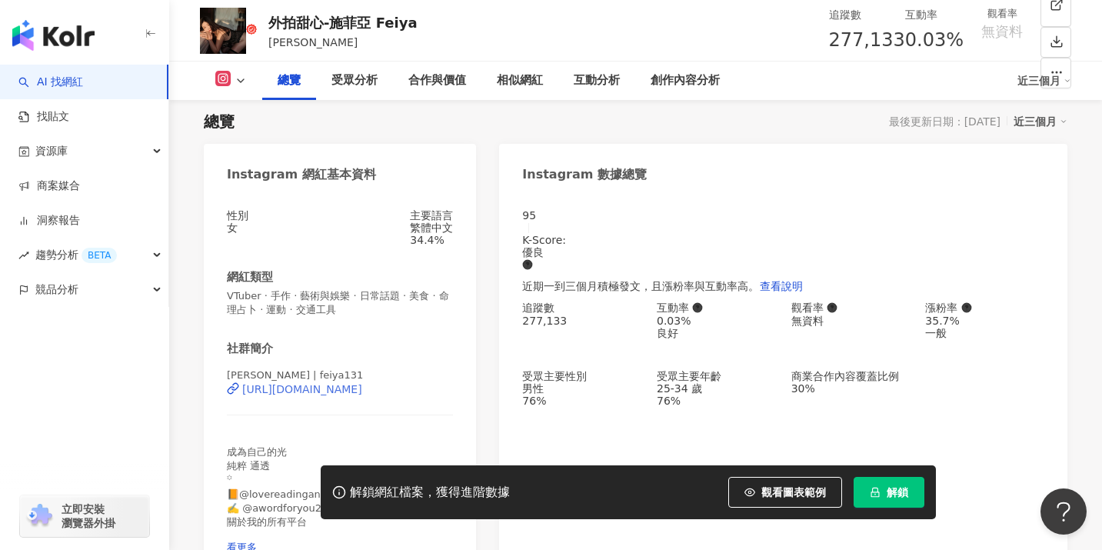
click at [362, 395] on div "[URL][DOMAIN_NAME]" at bounding box center [302, 389] width 120 height 12
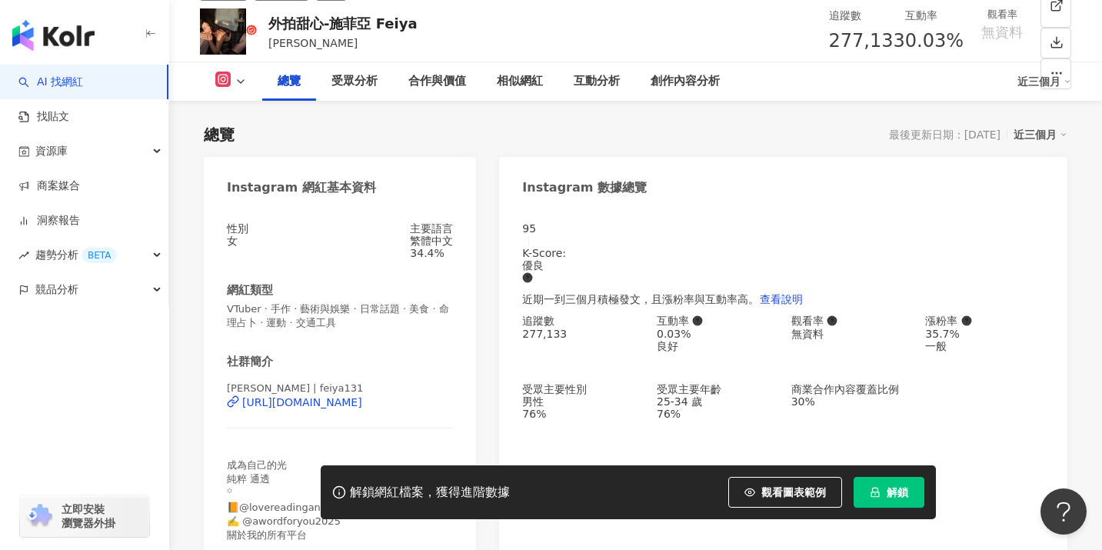
scroll to position [95, 0]
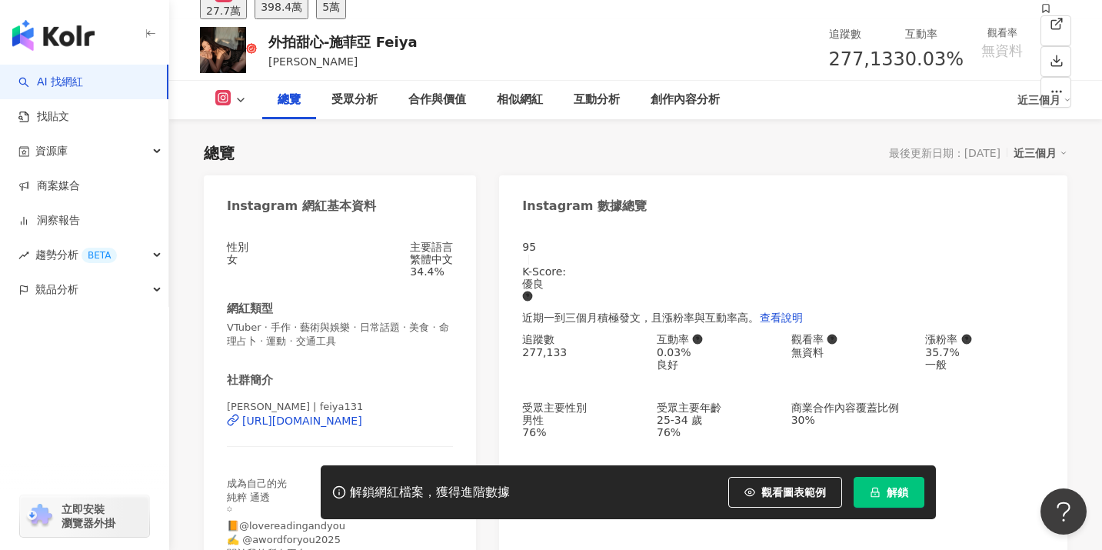
click at [308, 16] on button "398.4萬" at bounding box center [282, 1] width 54 height 38
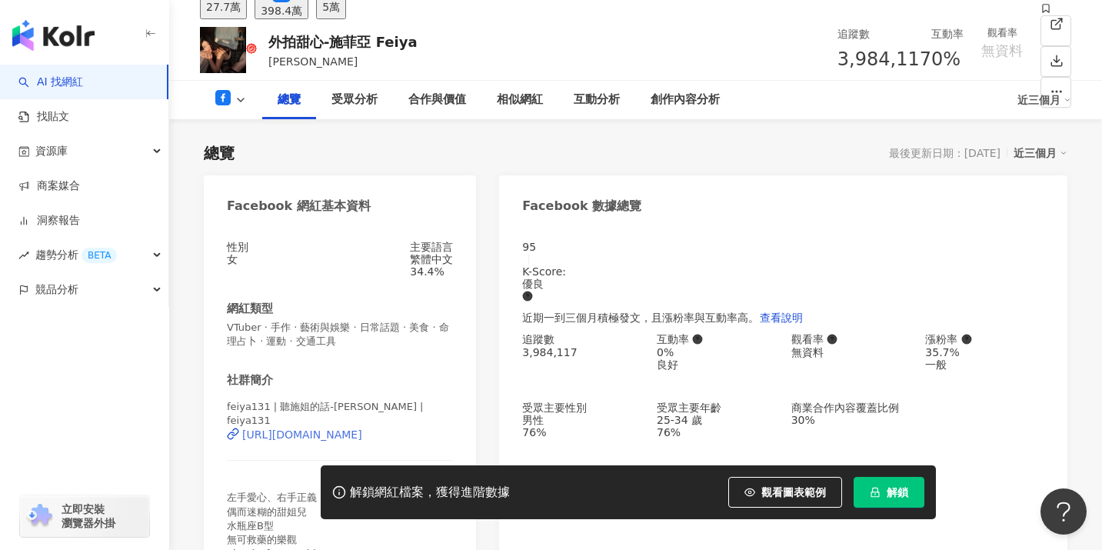
click at [292, 439] on div "[URL][DOMAIN_NAME]" at bounding box center [302, 434] width 120 height 12
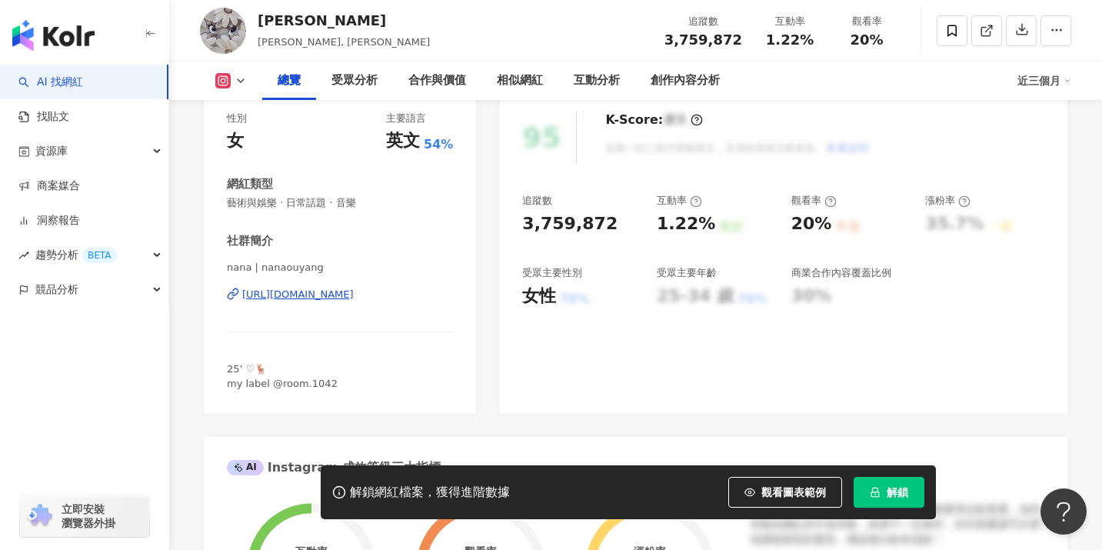
scroll to position [163, 0]
